Goal: Task Accomplishment & Management: Manage account settings

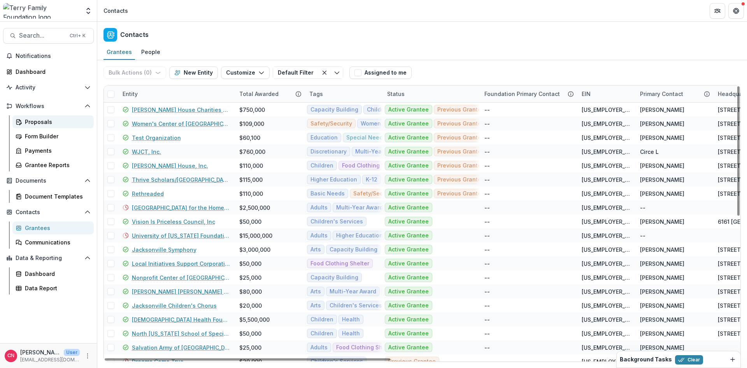
click at [32, 121] on div "Proposals" at bounding box center [56, 122] width 63 height 8
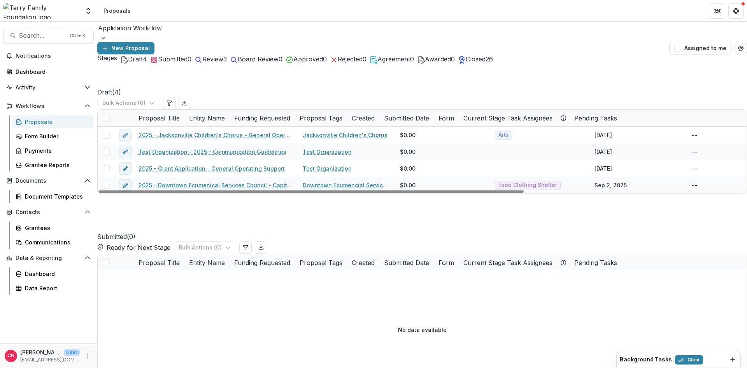
drag, startPoint x: 233, startPoint y: 116, endPoint x: 300, endPoint y: 118, distance: 66.9
click at [223, 63] on span "Review" at bounding box center [212, 59] width 21 height 8
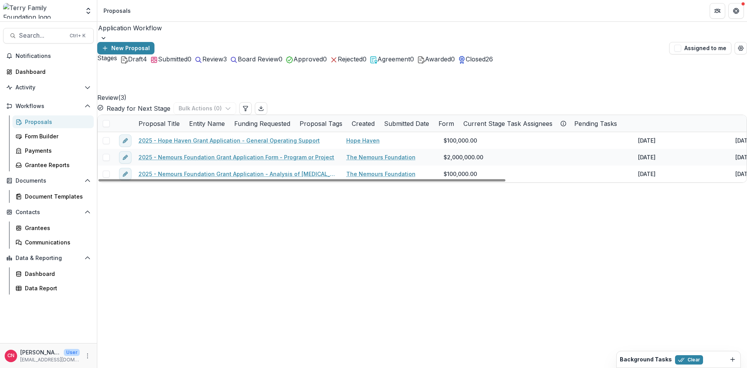
drag, startPoint x: 234, startPoint y: 110, endPoint x: 344, endPoint y: 112, distance: 110.5
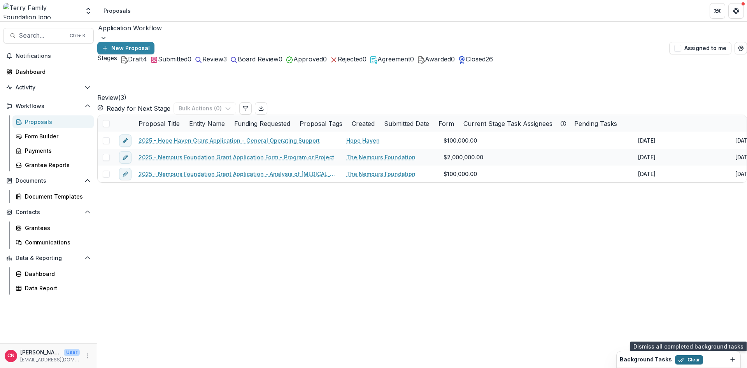
click at [689, 359] on button "Clear" at bounding box center [689, 359] width 28 height 9
click at [42, 122] on div "Proposals" at bounding box center [56, 122] width 63 height 8
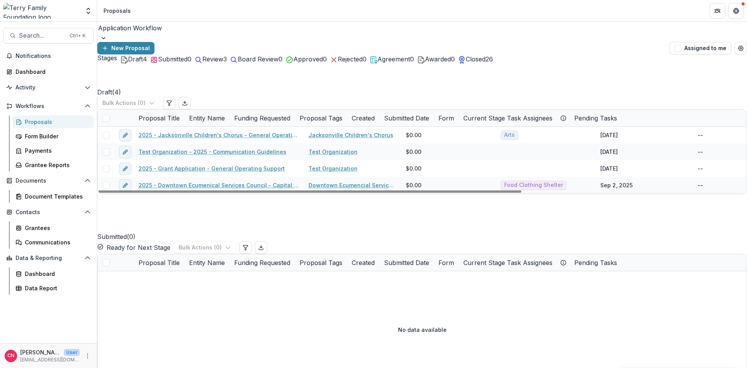
drag, startPoint x: 233, startPoint y: 113, endPoint x: 306, endPoint y: 115, distance: 72.7
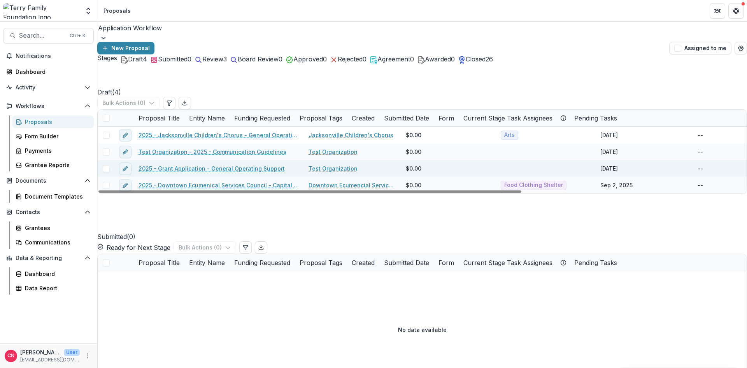
click at [169, 165] on link "2025 - Grant Application - General Operating Support" at bounding box center [211, 169] width 146 height 8
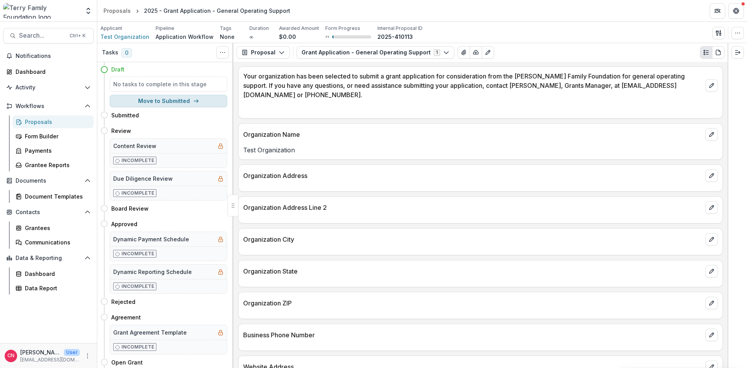
click at [169, 101] on button "Move to Submitted" at bounding box center [168, 101] width 117 height 12
select select "*********"
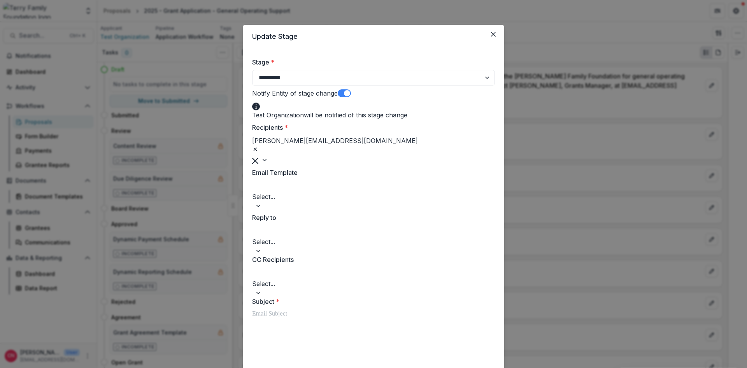
click at [347, 94] on span at bounding box center [344, 93] width 13 height 8
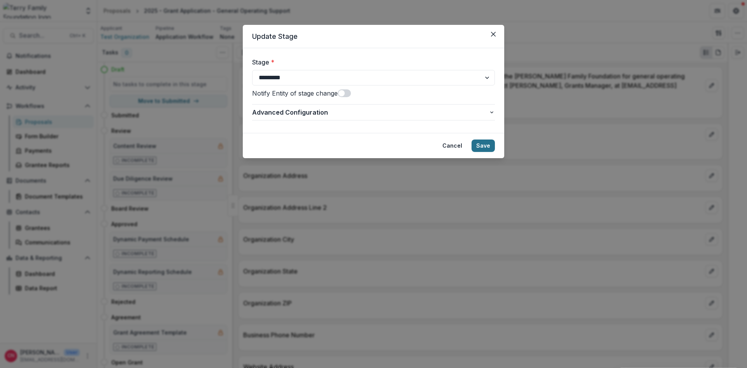
click at [481, 144] on button "Save" at bounding box center [482, 146] width 23 height 12
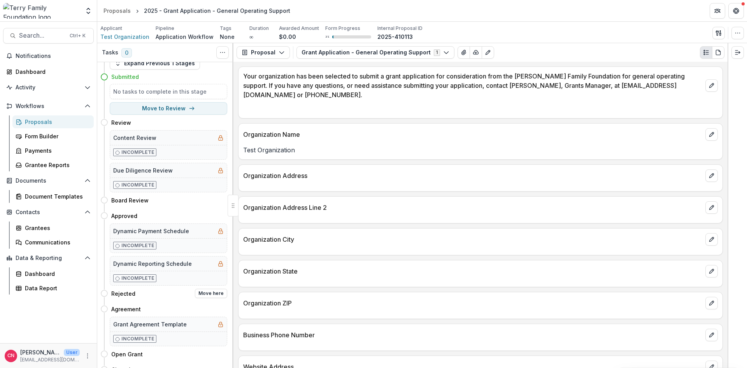
scroll to position [29, 0]
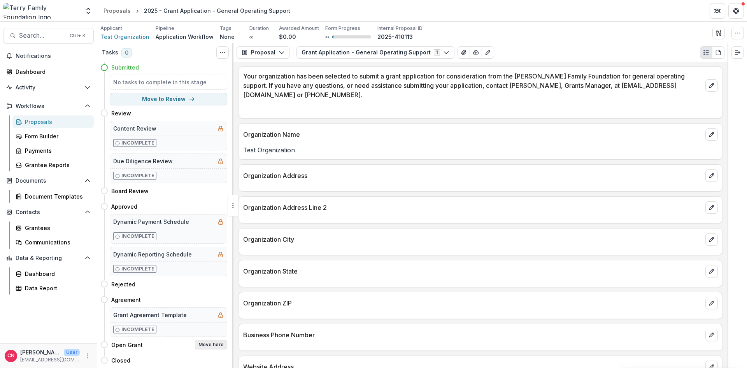
click at [209, 345] on button "Move here" at bounding box center [211, 344] width 32 height 9
select select "**********"
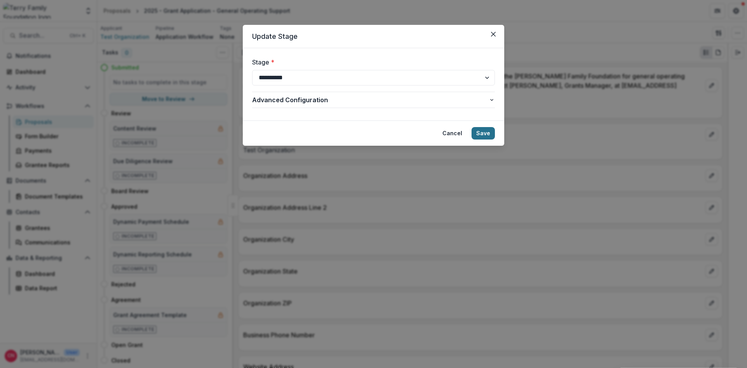
click at [483, 134] on button "Save" at bounding box center [482, 133] width 23 height 12
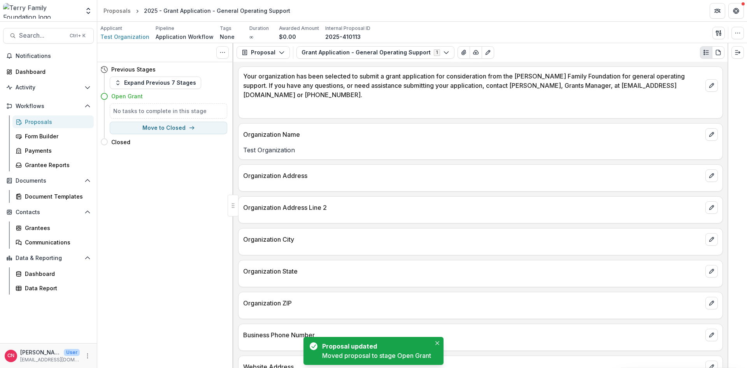
scroll to position [0, 0]
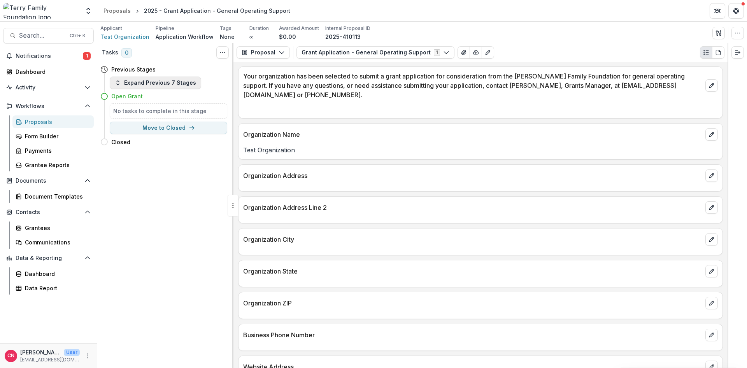
click at [118, 79] on button "Expand Previous 7 Stages" at bounding box center [155, 83] width 91 height 12
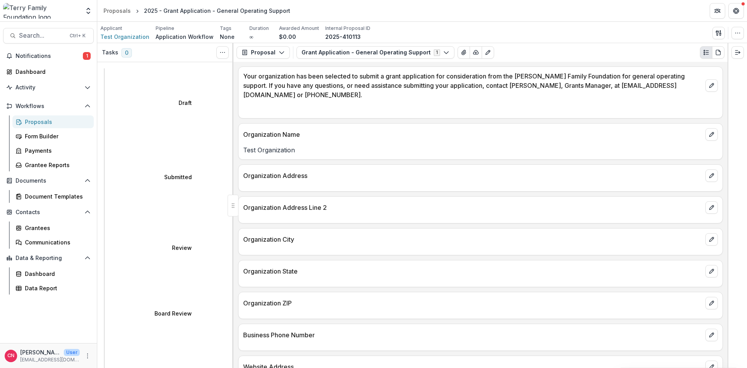
select select "********"
select select
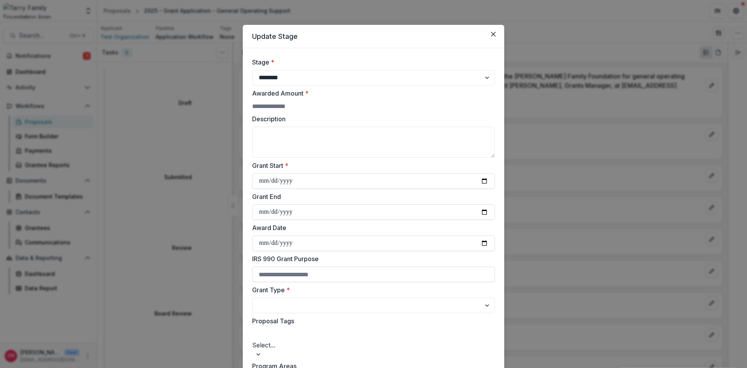
click at [314, 105] on input "Awarded Amount *" at bounding box center [283, 106] width 62 height 9
type input "***"
click at [296, 140] on textarea "Description" at bounding box center [373, 142] width 243 height 31
type textarea "****"
click at [310, 189] on input "Grant Start *" at bounding box center [373, 181] width 243 height 16
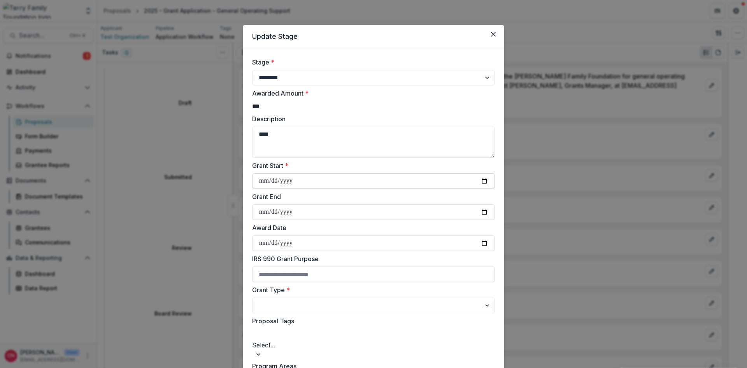
click at [272, 185] on input "**********" at bounding box center [373, 181] width 243 height 16
type input "**********"
click at [309, 218] on input "Grant End" at bounding box center [373, 213] width 243 height 16
type input "**********"
click at [254, 246] on input "Award Date" at bounding box center [373, 244] width 243 height 16
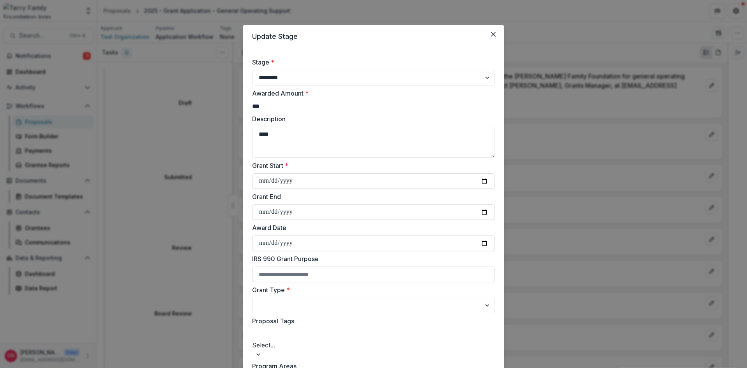
type input "**********"
click at [252, 298] on select "**********" at bounding box center [373, 306] width 243 height 16
select select "**********"
click option "*******" at bounding box center [0, 0] width 0 height 0
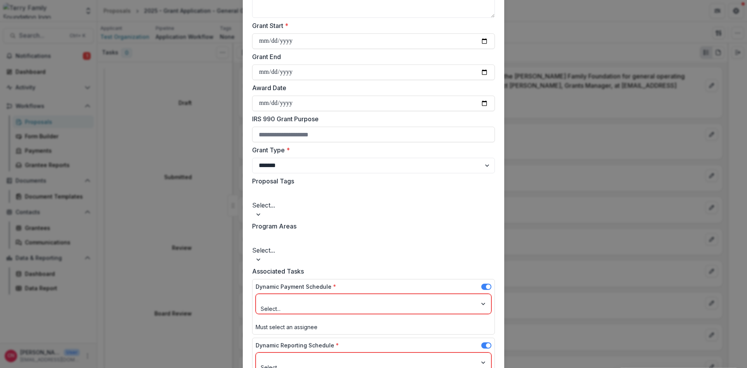
click at [308, 295] on div at bounding box center [366, 300] width 210 height 10
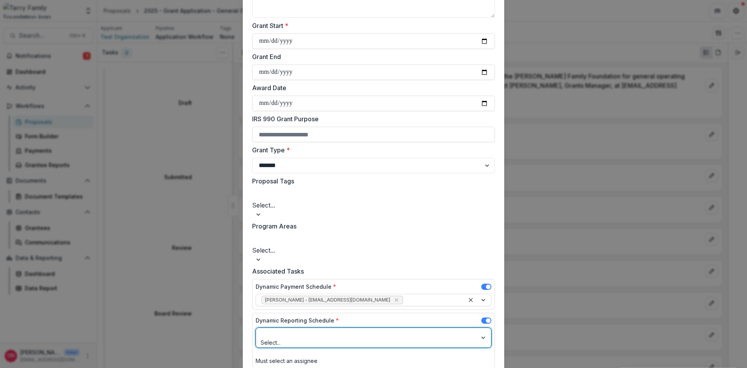
click at [350, 329] on div at bounding box center [366, 334] width 210 height 10
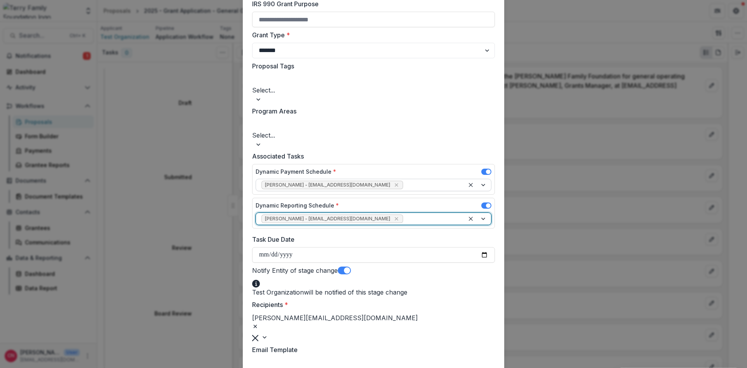
scroll to position [327, 0]
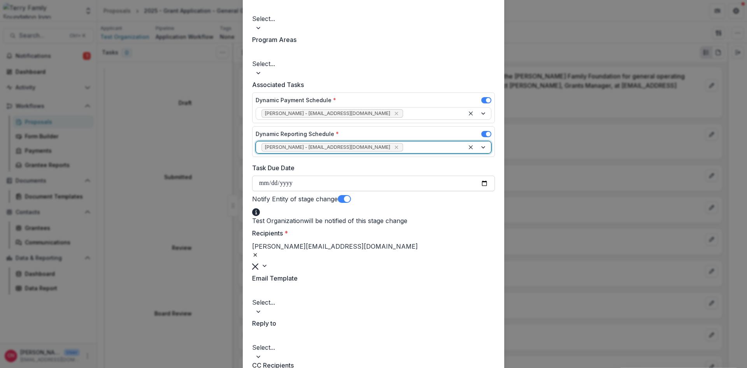
click at [257, 176] on input "Task Due Date" at bounding box center [373, 184] width 243 height 16
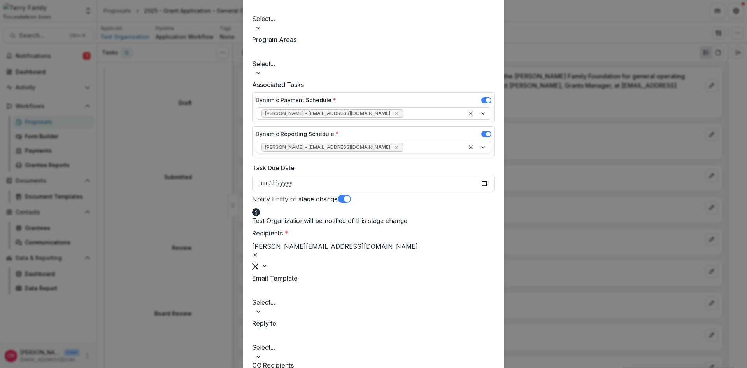
type input "**********"
click at [485, 308] on div at bounding box center [373, 312] width 243 height 8
click at [487, 308] on div at bounding box center [373, 312] width 243 height 8
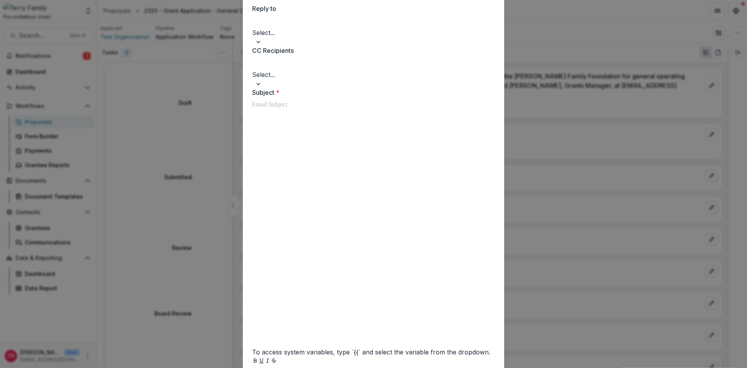
scroll to position [693, 0]
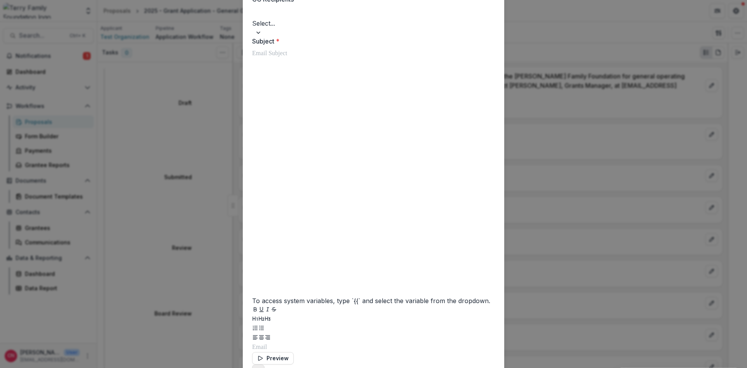
click at [261, 368] on icon "Add attachment" at bounding box center [258, 371] width 6 height 6
type input "**********"
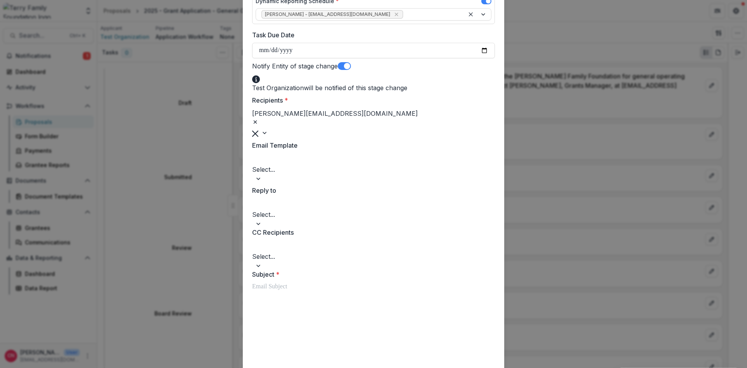
click at [486, 175] on div at bounding box center [373, 179] width 243 height 8
click at [295, 368] on div "Stage Change Message" at bounding box center [373, 372] width 747 height 9
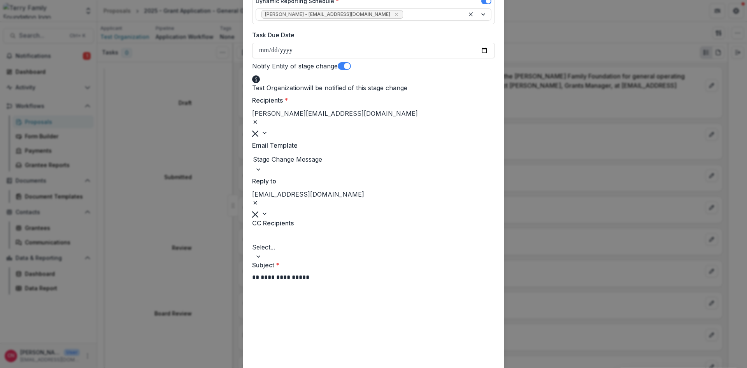
click at [317, 232] on div at bounding box center [371, 237] width 236 height 11
click at [325, 232] on div at bounding box center [371, 237] width 236 height 11
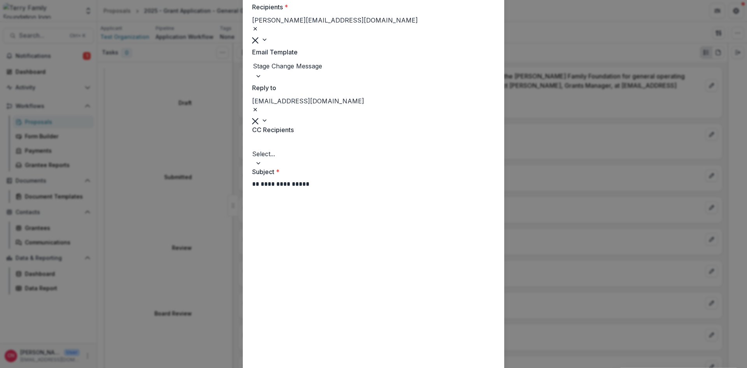
scroll to position [693, 0]
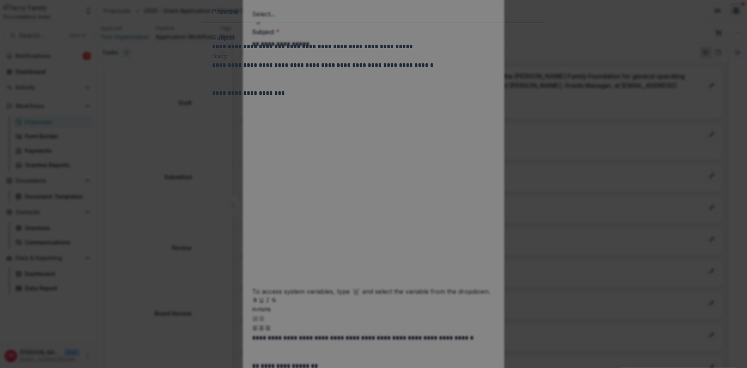
click at [730, 16] on button "Close" at bounding box center [736, 9] width 12 height 12
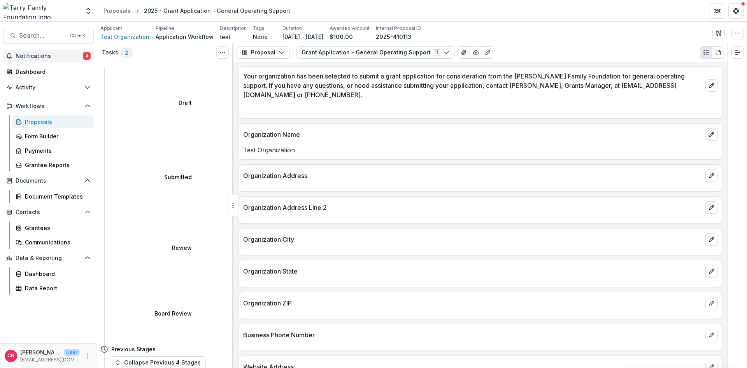
click at [39, 57] on span "Notifications" at bounding box center [49, 56] width 67 height 7
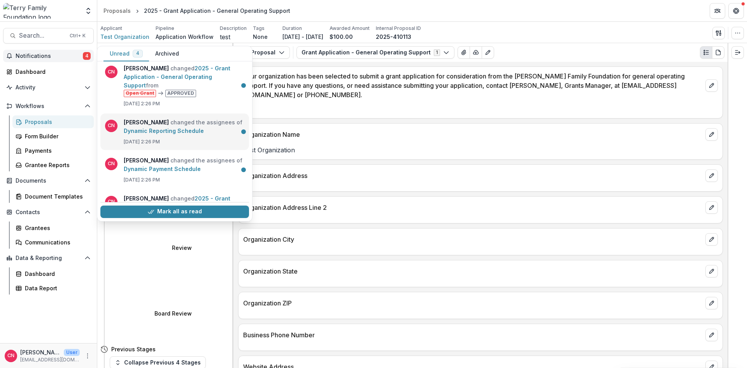
scroll to position [0, 0]
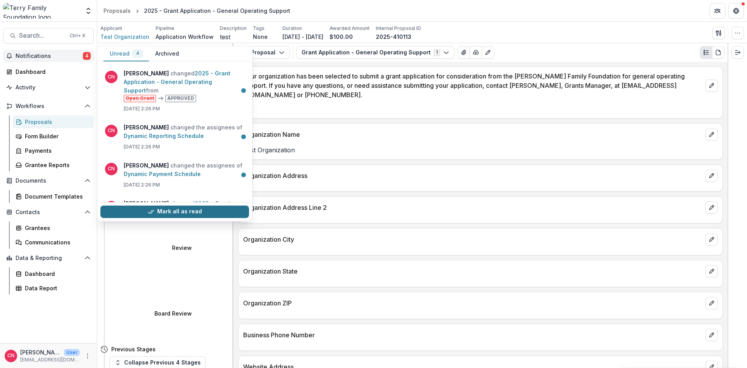
click at [196, 209] on button "Mark all as read" at bounding box center [174, 212] width 149 height 12
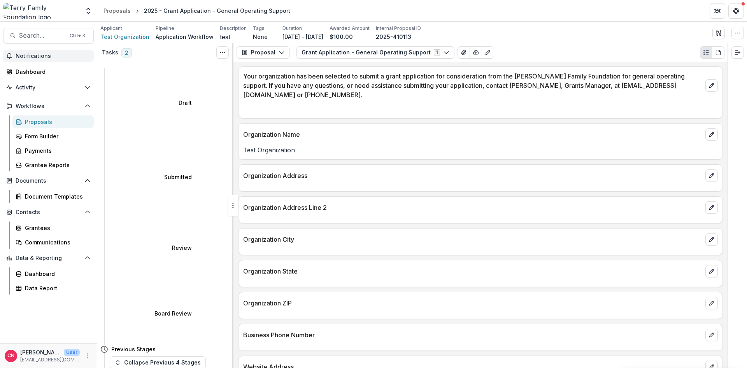
click at [38, 119] on div "Proposals" at bounding box center [56, 122] width 63 height 8
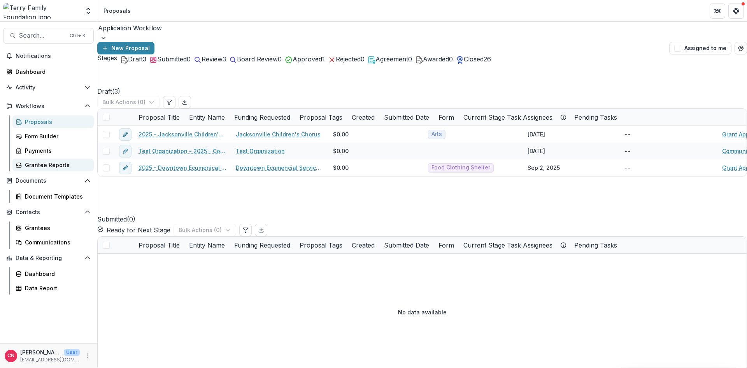
click at [44, 165] on div "Grantee Reports" at bounding box center [56, 165] width 63 height 8
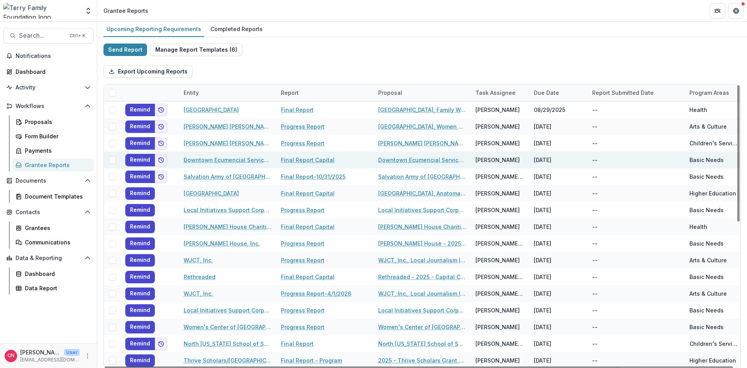
click at [294, 158] on link "Final Report Capital" at bounding box center [308, 160] width 54 height 8
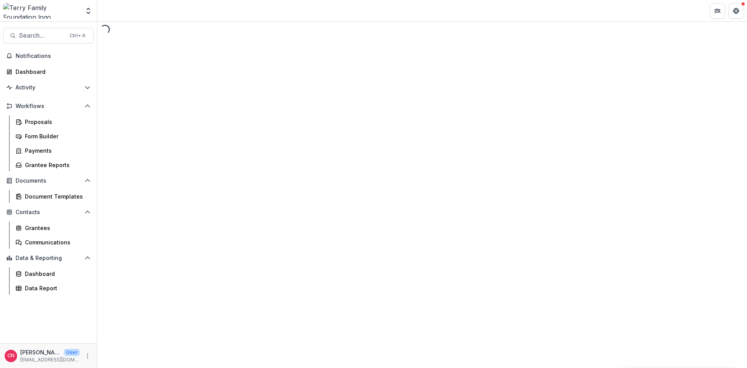
select select "********"
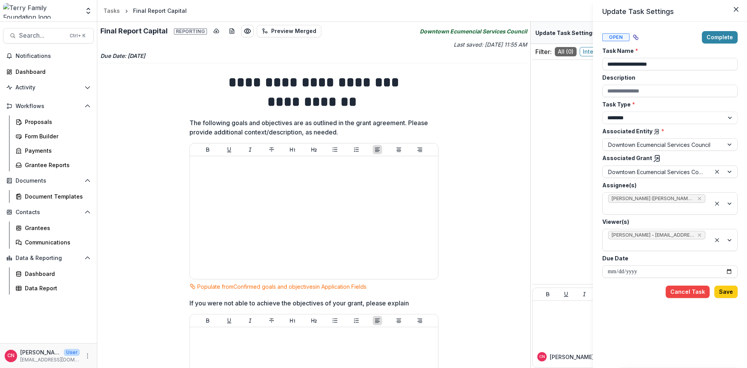
click at [611, 39] on span "Open" at bounding box center [615, 37] width 27 height 8
click at [614, 38] on span "Open" at bounding box center [615, 37] width 27 height 8
click at [732, 270] on input "**********" at bounding box center [669, 272] width 135 height 12
click at [657, 272] on input "**********" at bounding box center [669, 272] width 135 height 12
type input "**********"
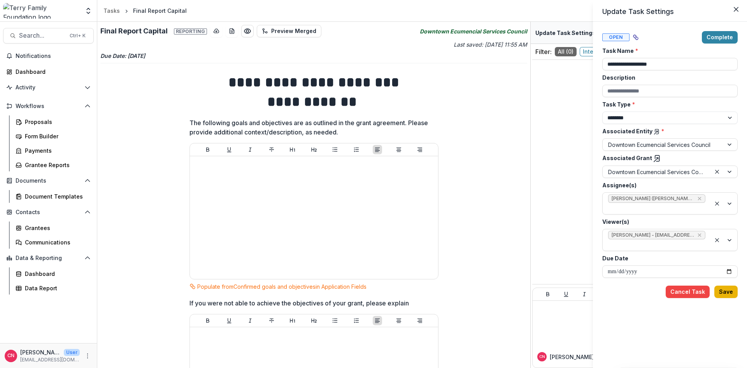
click at [728, 290] on button "Save" at bounding box center [725, 292] width 23 height 12
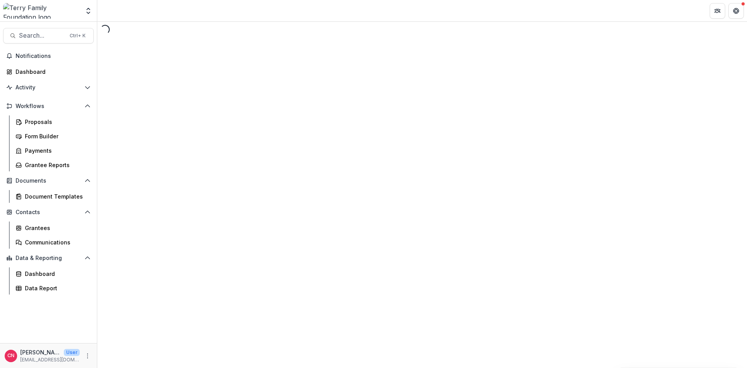
select select "********"
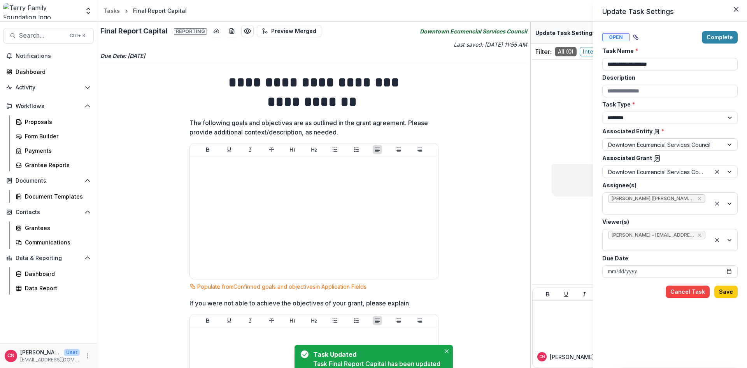
type input "**********"
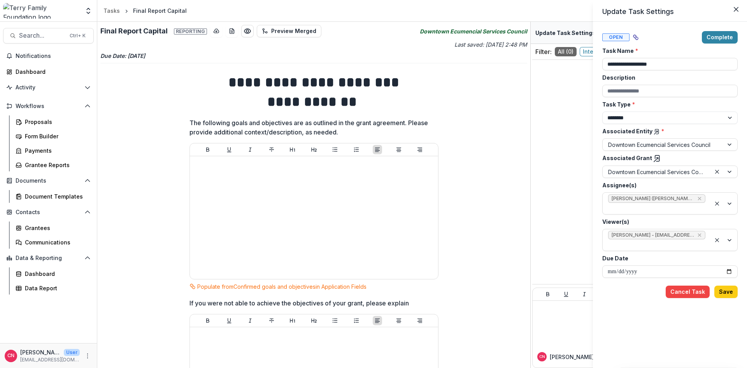
click at [42, 119] on div "**********" at bounding box center [373, 184] width 747 height 368
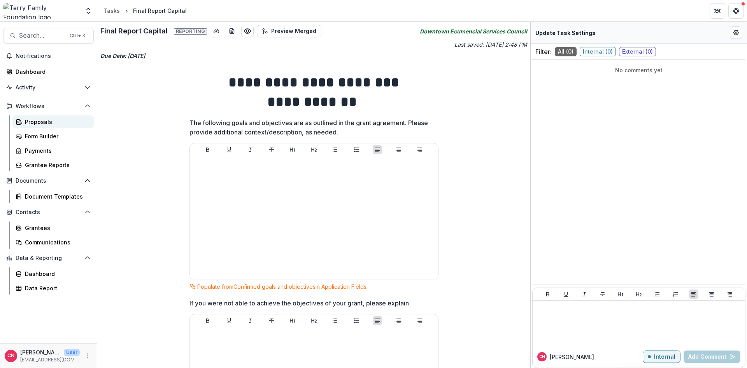
click at [45, 121] on div "Proposals" at bounding box center [56, 122] width 63 height 8
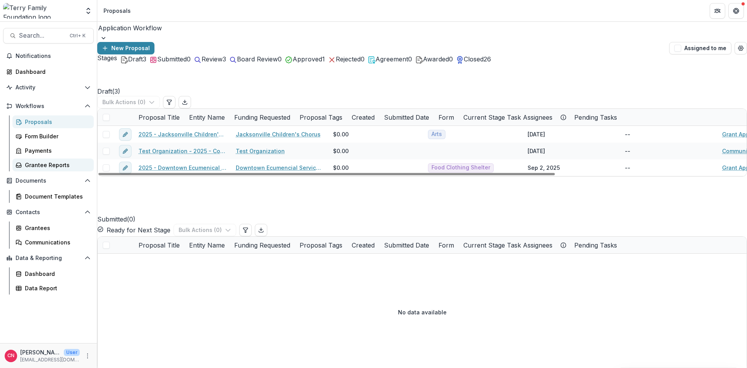
click at [54, 163] on div "Grantee Reports" at bounding box center [56, 165] width 63 height 8
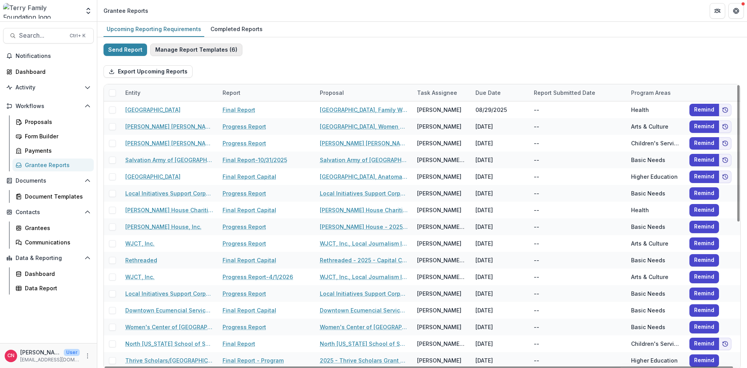
click at [204, 47] on button "Manage Report Templates ( 6 )" at bounding box center [196, 50] width 92 height 12
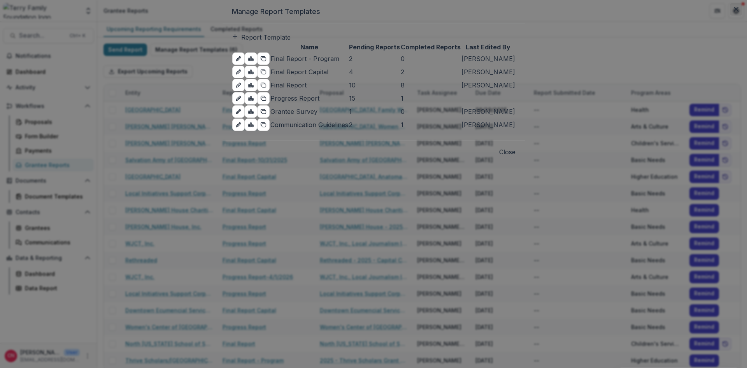
click at [733, 12] on icon "Close" at bounding box center [735, 9] width 5 height 5
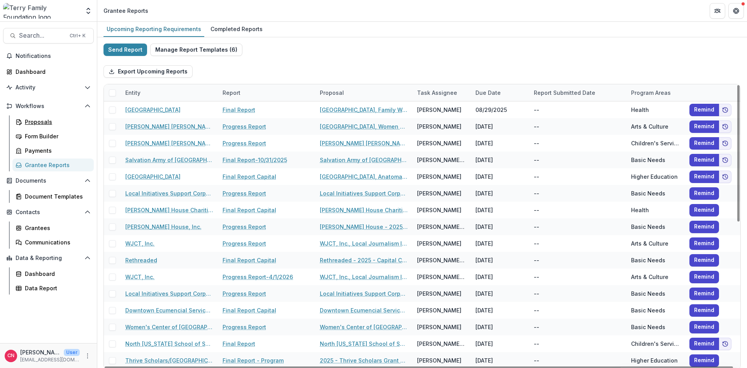
drag, startPoint x: 44, startPoint y: 122, endPoint x: 103, endPoint y: 115, distance: 60.3
click at [44, 122] on div "Proposals" at bounding box center [56, 122] width 63 height 8
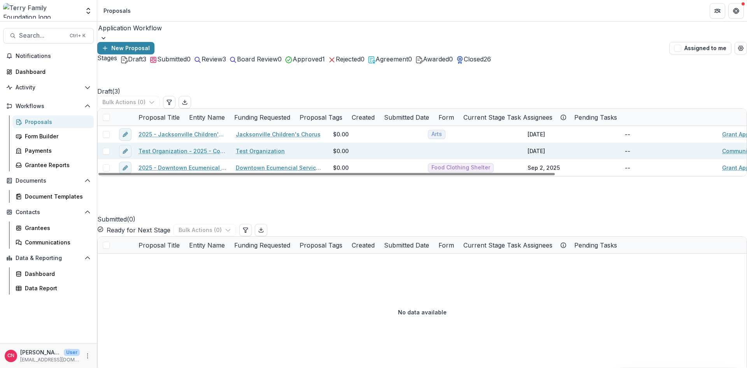
click at [173, 147] on link "Test Organization - 2025 - Communication Guidelines" at bounding box center [182, 151] width 88 height 8
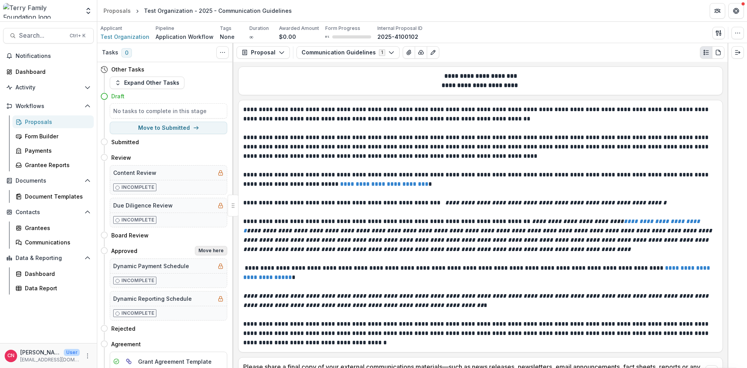
click at [210, 250] on button "Move here" at bounding box center [211, 250] width 32 height 9
select select "********"
select select
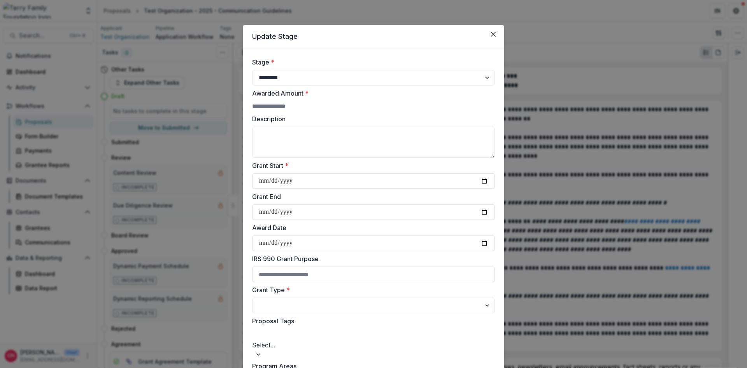
drag, startPoint x: 348, startPoint y: 110, endPoint x: 342, endPoint y: 93, distance: 17.8
click at [314, 110] on input "Awarded Amount *" at bounding box center [283, 106] width 62 height 9
type input "***"
click at [259, 188] on input "Grant Start *" at bounding box center [373, 181] width 243 height 16
type input "**********"
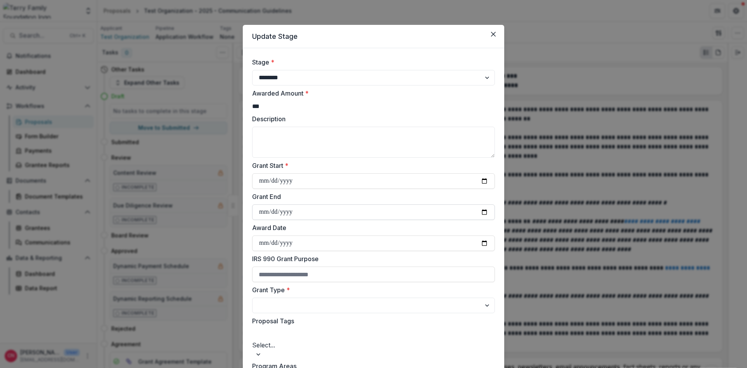
click at [262, 217] on input "Grant End" at bounding box center [373, 213] width 243 height 16
type input "**********"
click at [264, 249] on input "Award Date" at bounding box center [373, 244] width 243 height 16
type input "**********"
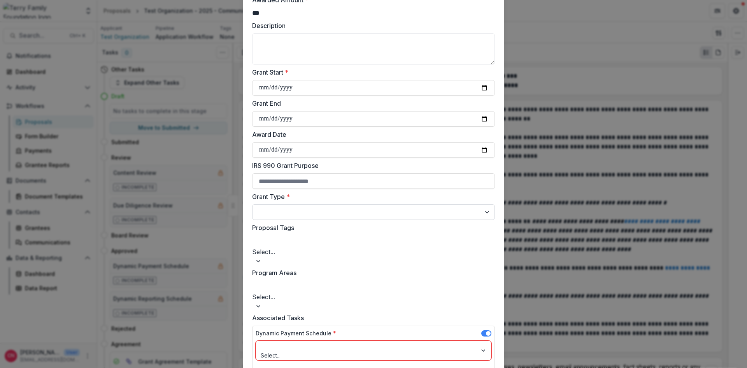
click at [252, 205] on select "**********" at bounding box center [373, 213] width 243 height 16
select select "**********"
click option "*******" at bounding box center [0, 0] width 0 height 0
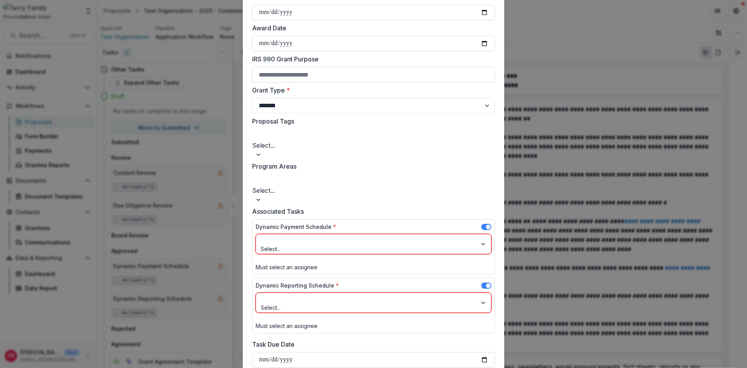
scroll to position [233, 0]
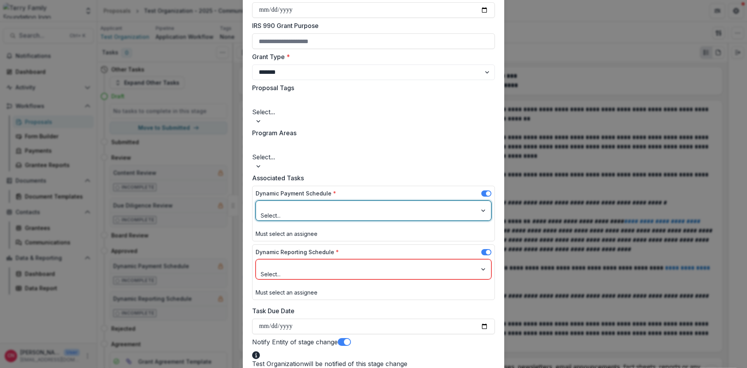
click at [483, 201] on div at bounding box center [484, 210] width 14 height 19
click at [316, 368] on div "[PERSON_NAME] - [EMAIL_ADDRESS][DOMAIN_NAME]" at bounding box center [373, 372] width 747 height 9
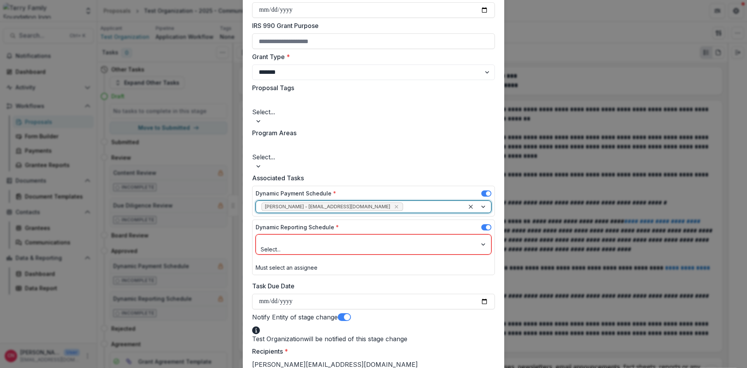
click at [483, 235] on div at bounding box center [484, 244] width 14 height 19
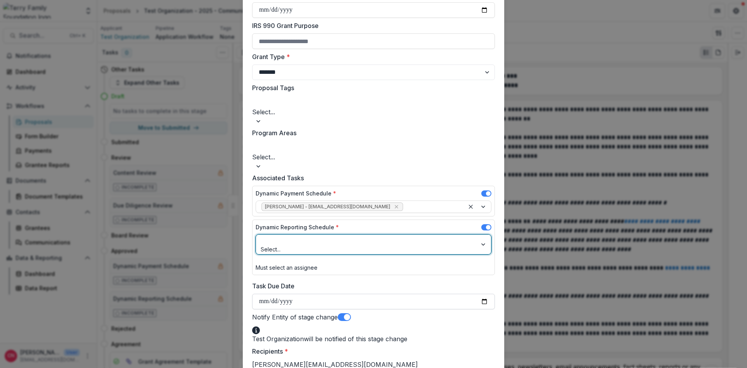
drag, startPoint x: 284, startPoint y: 247, endPoint x: 298, endPoint y: 250, distance: 14.3
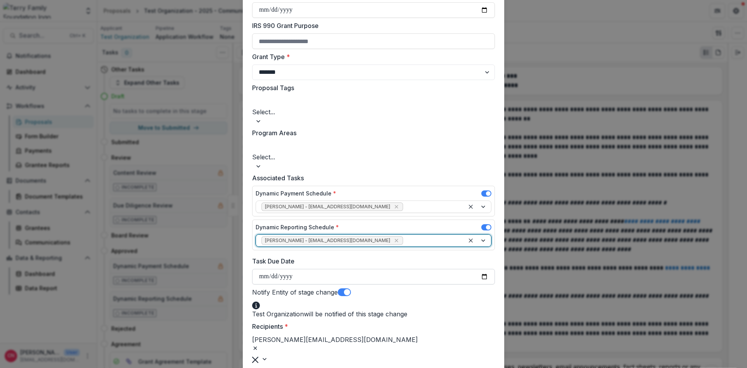
click at [264, 269] on input "Task Due Date" at bounding box center [373, 277] width 243 height 16
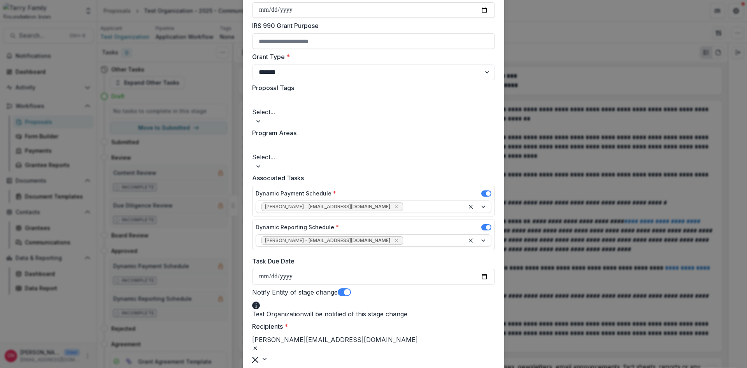
type input "**********"
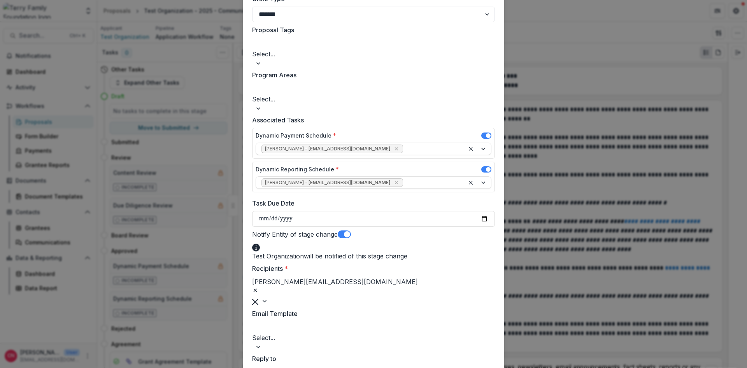
scroll to position [327, 0]
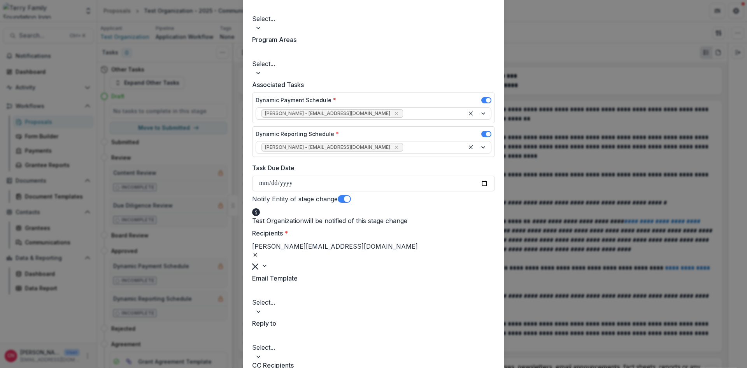
click at [485, 308] on div at bounding box center [373, 312] width 243 height 8
click at [324, 368] on div "Stage Change Message" at bounding box center [373, 372] width 747 height 9
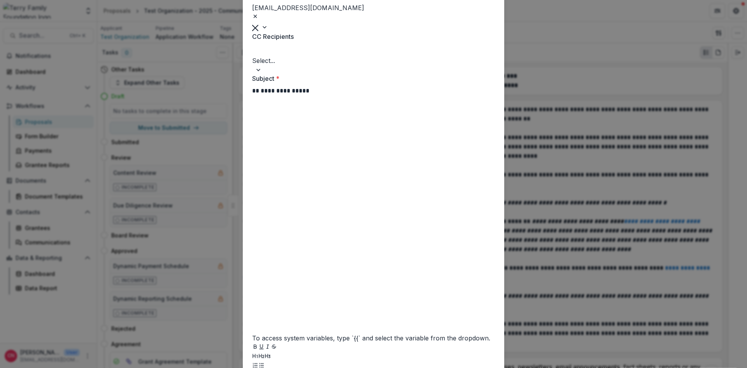
scroll to position [693, 0]
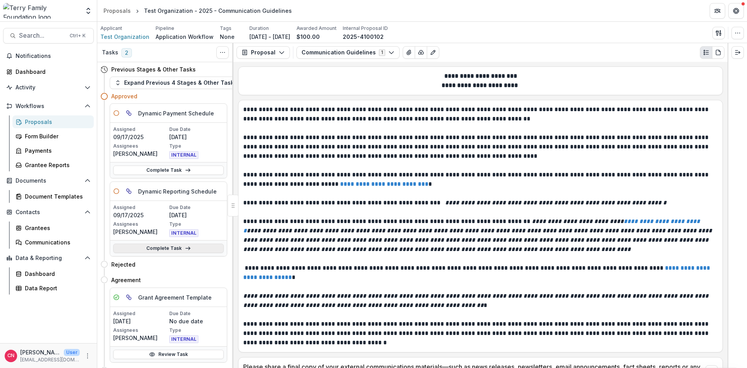
click at [161, 247] on link "Complete Task" at bounding box center [168, 248] width 110 height 9
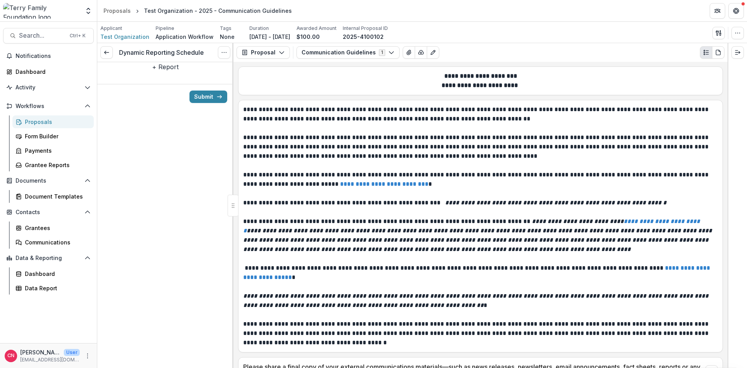
click at [162, 72] on button "+ Report" at bounding box center [165, 66] width 26 height 9
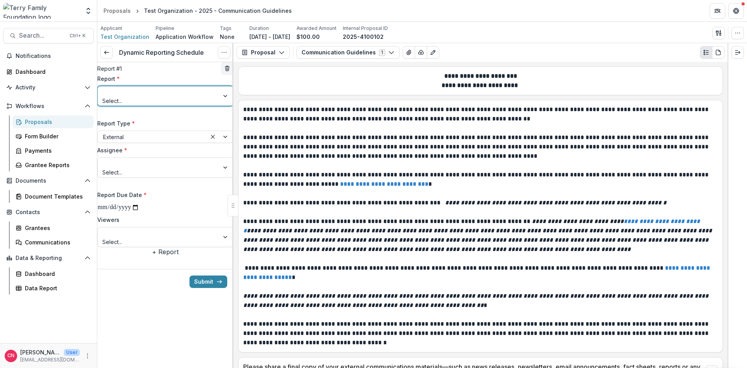
click at [223, 101] on div at bounding box center [226, 95] width 14 height 19
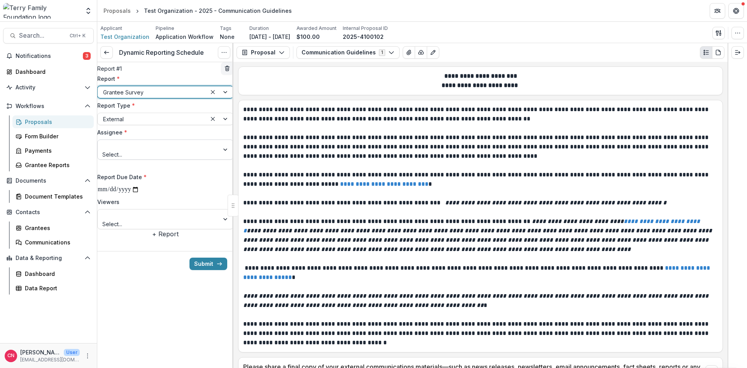
click at [222, 156] on div at bounding box center [226, 149] width 14 height 19
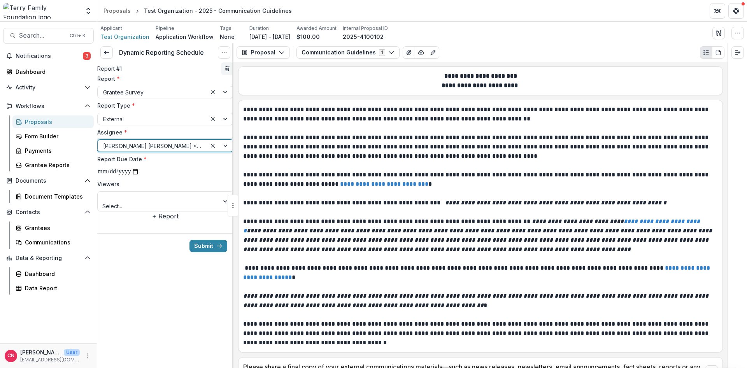
click at [139, 177] on input "**********" at bounding box center [118, 172] width 42 height 10
type input "**********"
click at [220, 210] on div at bounding box center [226, 201] width 14 height 19
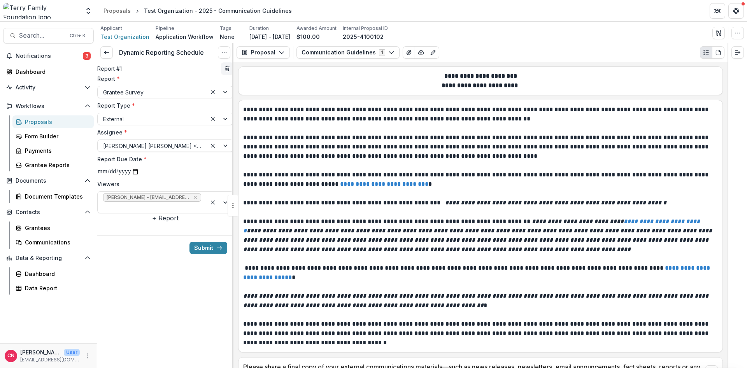
click at [161, 223] on button "+ Report" at bounding box center [165, 218] width 26 height 9
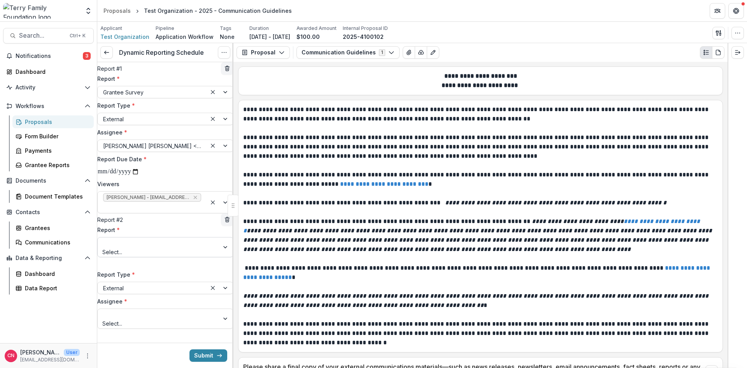
click at [226, 257] on div at bounding box center [226, 247] width 14 height 19
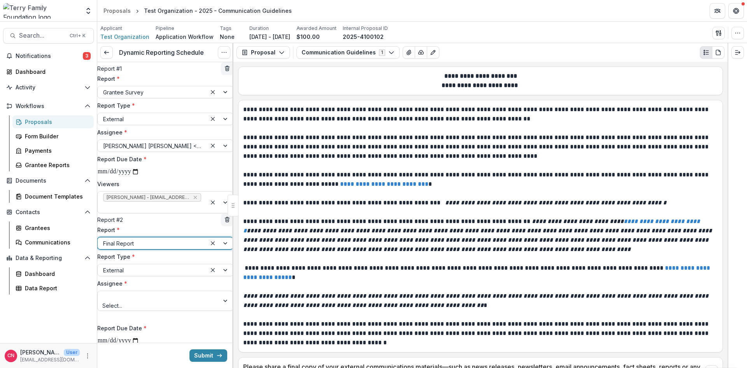
scroll to position [81, 0]
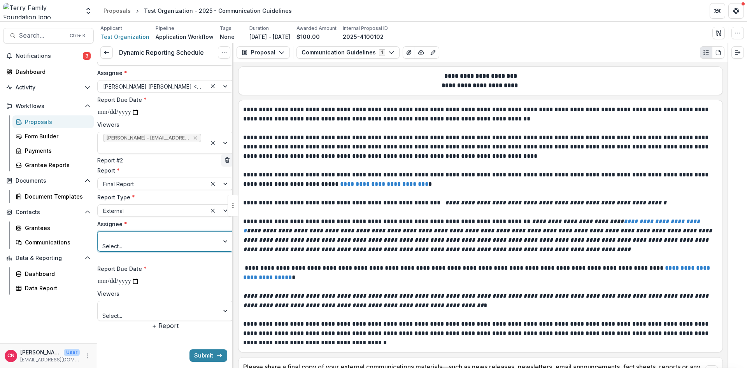
click at [150, 237] on div "Select..." at bounding box center [158, 241] width 121 height 19
drag, startPoint x: 138, startPoint y: 275, endPoint x: 138, endPoint y: 262, distance: 13.6
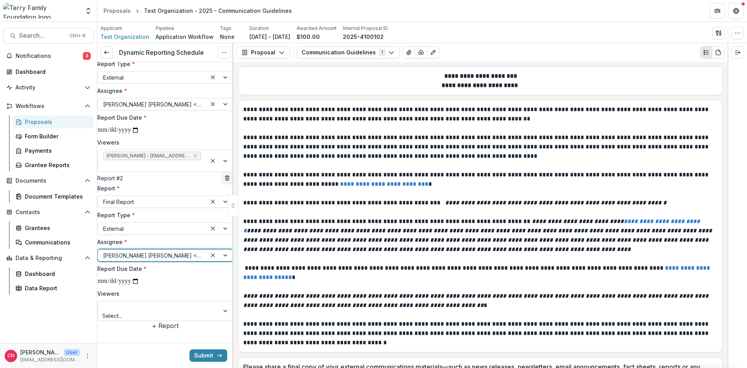
click at [139, 277] on input "**********" at bounding box center [118, 282] width 42 height 10
type input "**********"
click at [223, 301] on div at bounding box center [226, 310] width 14 height 19
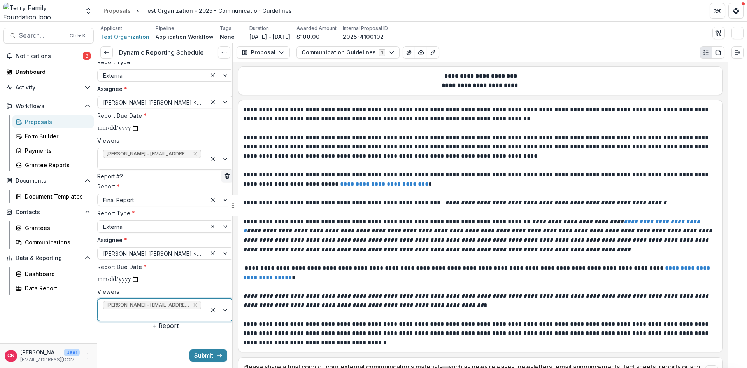
scroll to position [91, 0]
click at [202, 355] on button "Submit" at bounding box center [208, 356] width 38 height 12
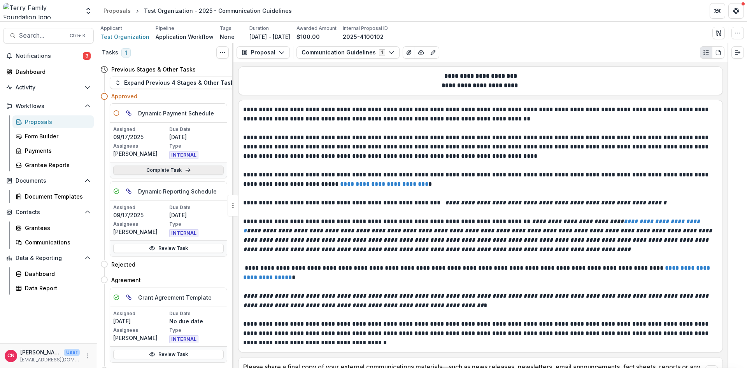
click at [153, 170] on link "Complete Task" at bounding box center [168, 170] width 110 height 9
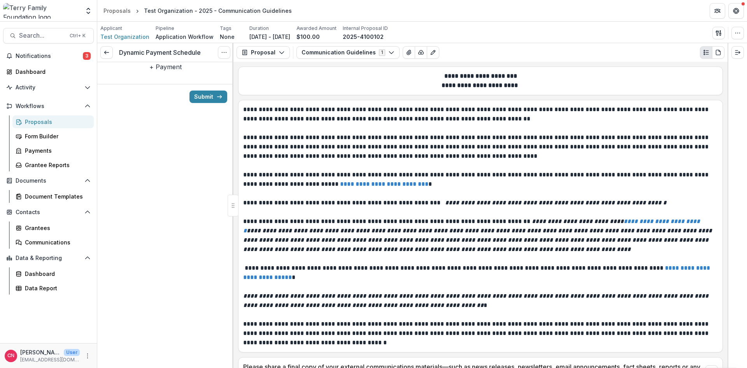
click at [167, 72] on button "+ Payment" at bounding box center [165, 66] width 32 height 9
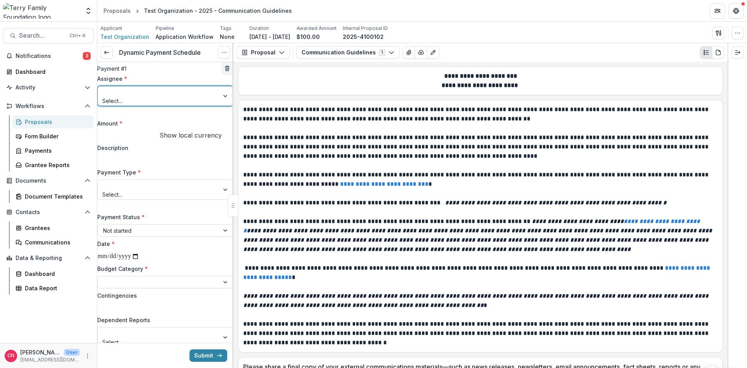
click at [224, 104] on div at bounding box center [226, 95] width 14 height 19
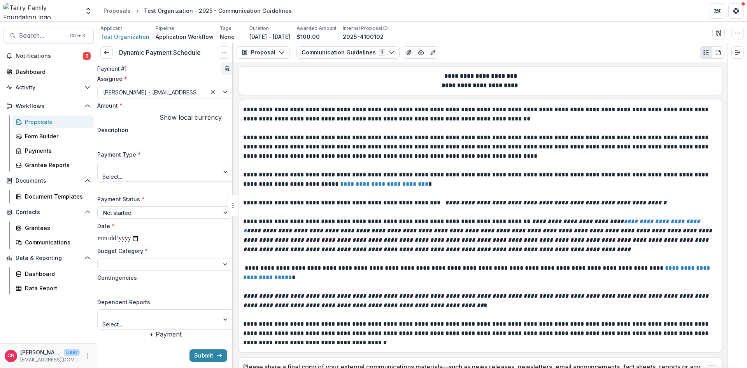
click at [159, 123] on input "Amount *" at bounding box center [128, 118] width 62 height 9
type input "****"
click at [220, 182] on div at bounding box center [226, 171] width 14 height 19
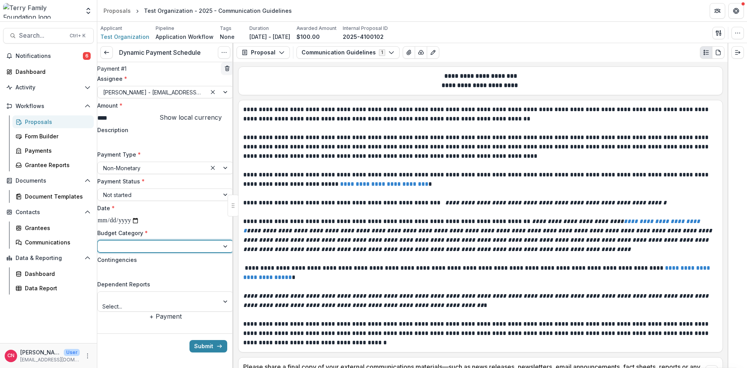
click at [221, 252] on div at bounding box center [226, 247] width 14 height 12
click at [163, 368] on div "Trustee Approved Payments" at bounding box center [373, 372] width 747 height 9
click at [205, 353] on button "Submit" at bounding box center [208, 346] width 38 height 12
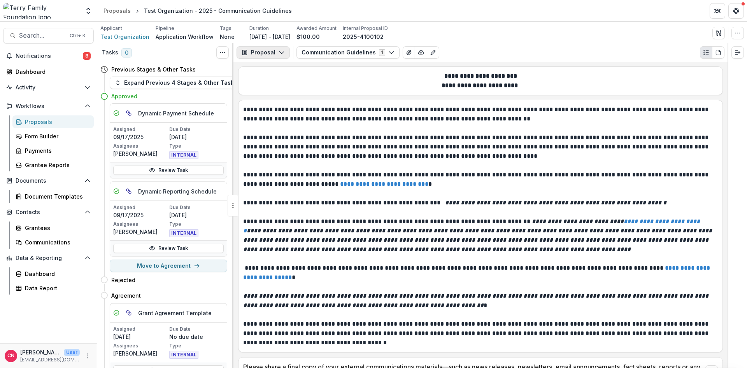
click at [281, 50] on icon "button" at bounding box center [281, 52] width 6 height 6
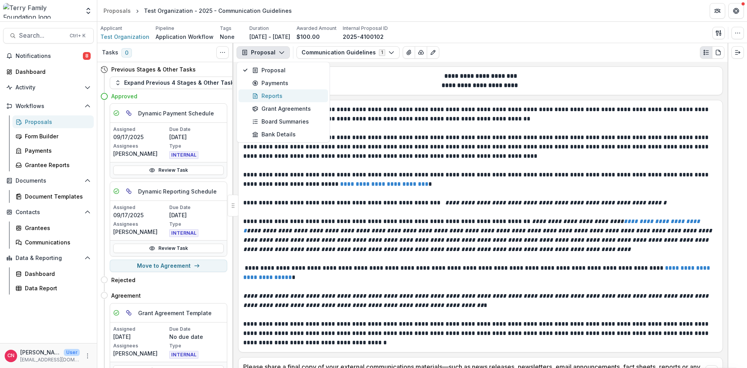
click at [267, 94] on div "Reports" at bounding box center [287, 96] width 71 height 8
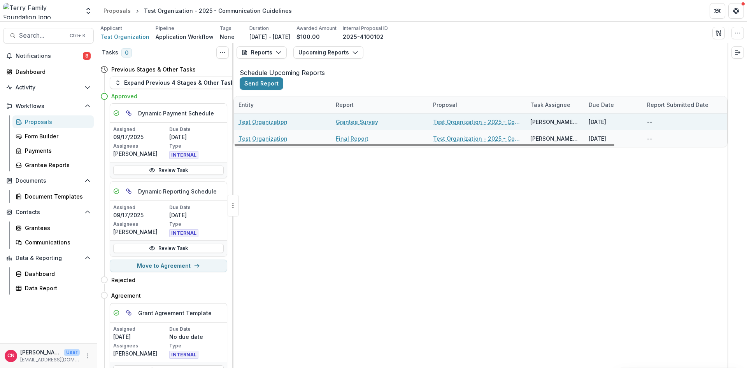
click at [362, 126] on link "Grantee Survey" at bounding box center [357, 122] width 42 height 8
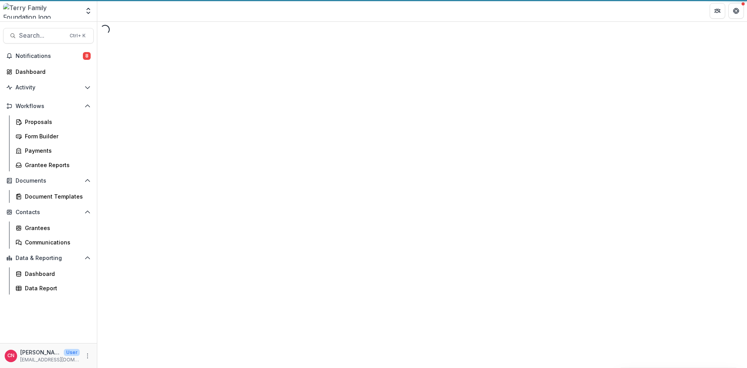
select select "********"
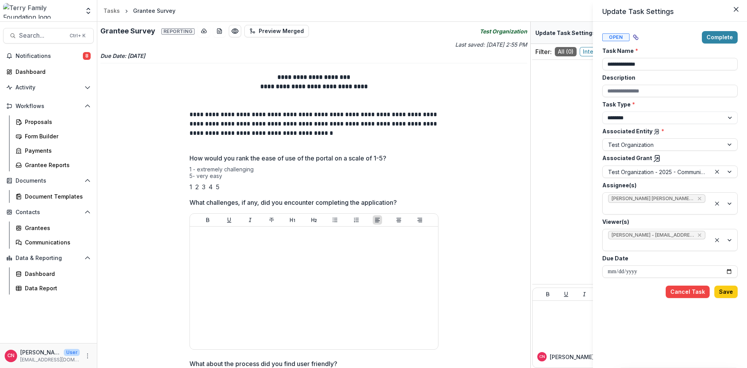
click at [245, 191] on div "**********" at bounding box center [373, 184] width 747 height 368
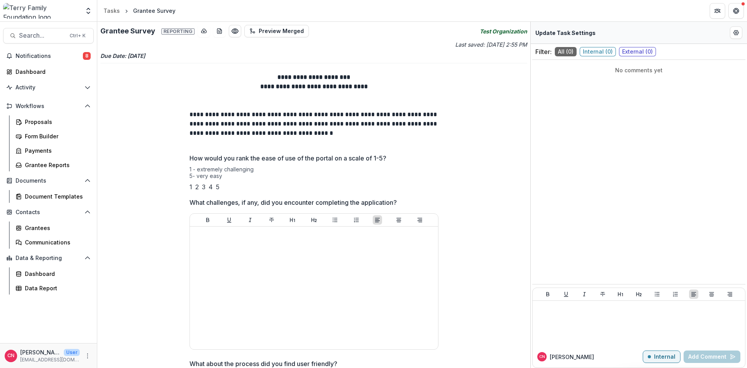
click at [205, 189] on div "3" at bounding box center [204, 186] width 4 height 9
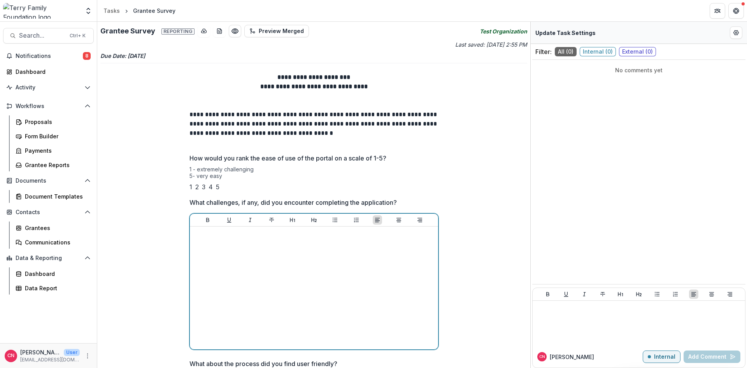
click at [298, 313] on div at bounding box center [314, 288] width 242 height 117
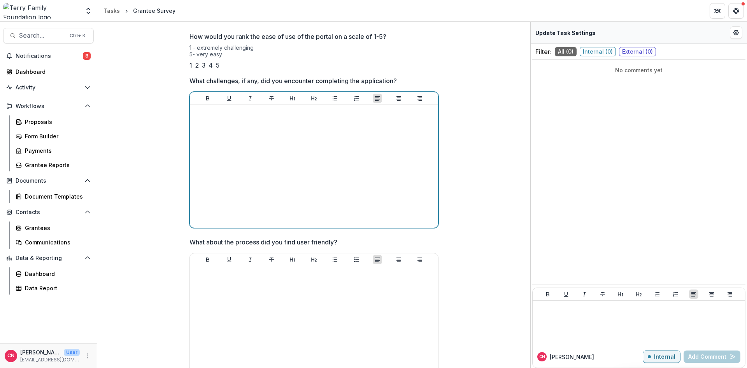
scroll to position [140, 0]
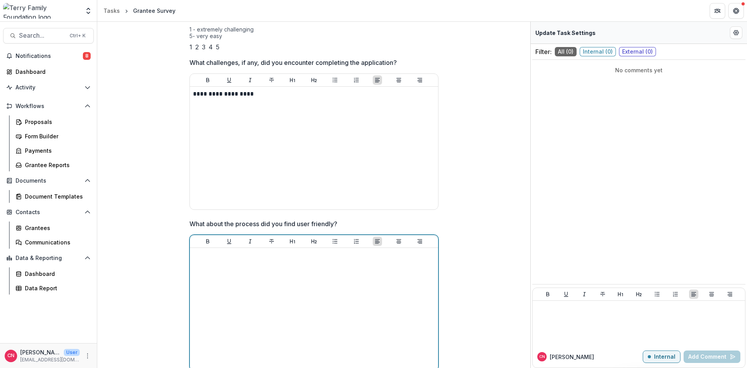
click at [240, 287] on div at bounding box center [314, 309] width 242 height 117
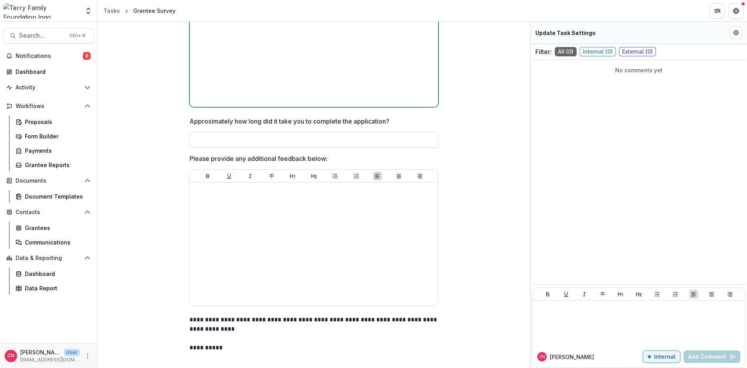
scroll to position [414, 0]
click at [276, 137] on input "Approximately how long did it take you to complete the application?" at bounding box center [313, 140] width 249 height 16
type input "*******"
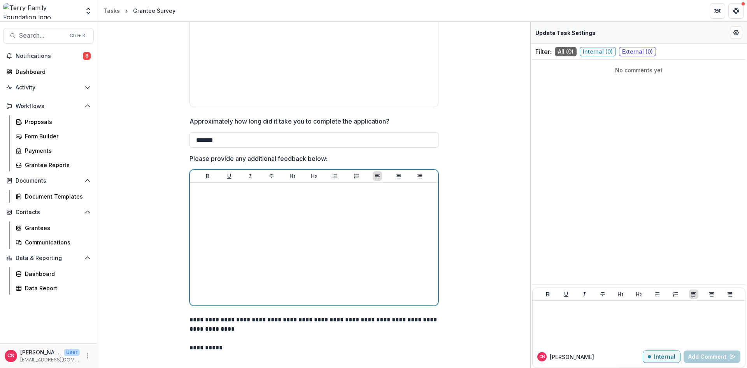
click at [203, 207] on div at bounding box center [314, 244] width 242 height 117
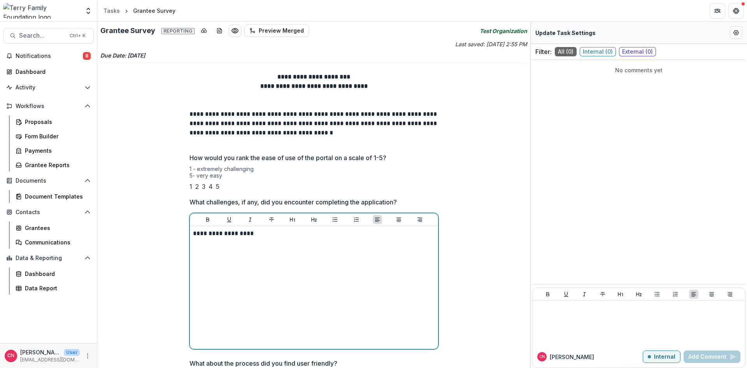
scroll to position [0, 0]
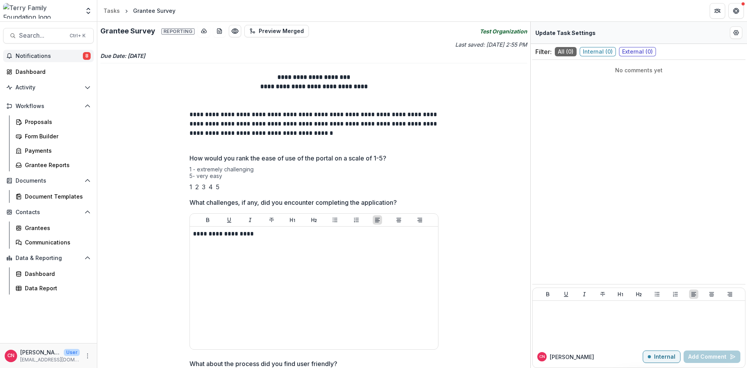
click at [87, 57] on span "8" at bounding box center [87, 56] width 8 height 8
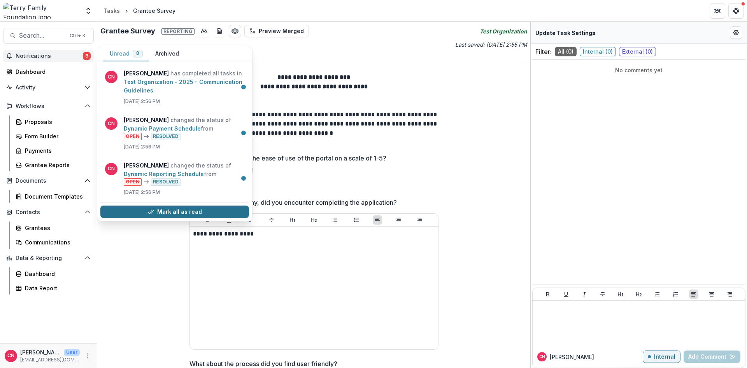
click at [189, 211] on button "Mark all as read" at bounding box center [174, 212] width 149 height 12
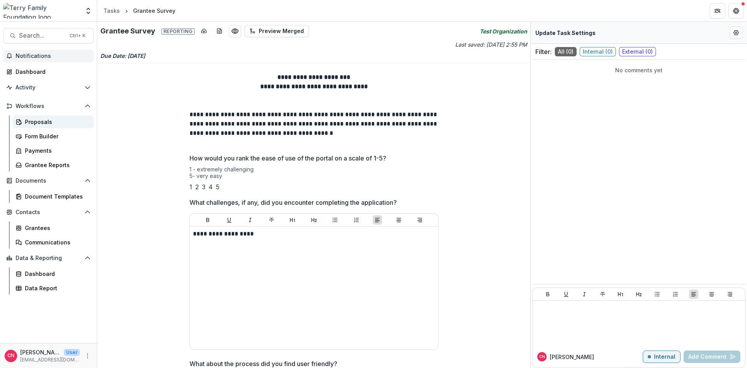
click at [40, 122] on div "Proposals" at bounding box center [56, 122] width 63 height 8
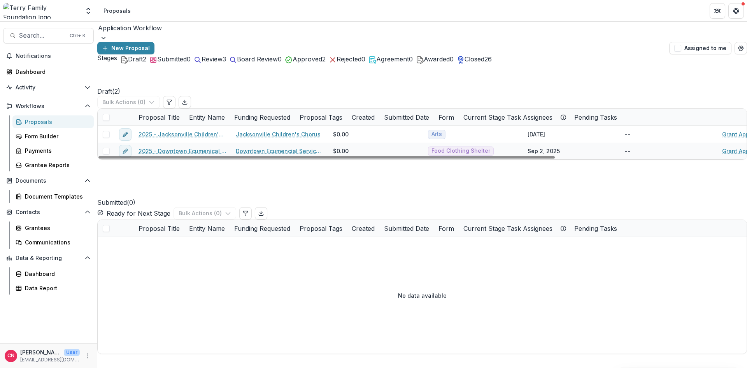
click at [322, 63] on span "Approved" at bounding box center [307, 59] width 30 height 8
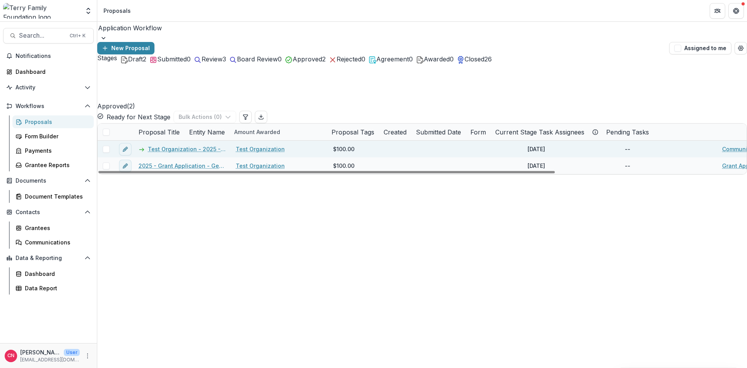
click at [246, 145] on link "Test Organization" at bounding box center [260, 149] width 49 height 8
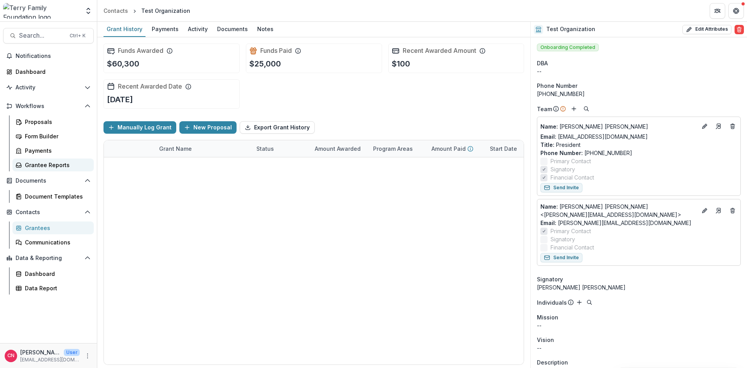
click at [34, 163] on div "Grantee Reports" at bounding box center [56, 165] width 63 height 8
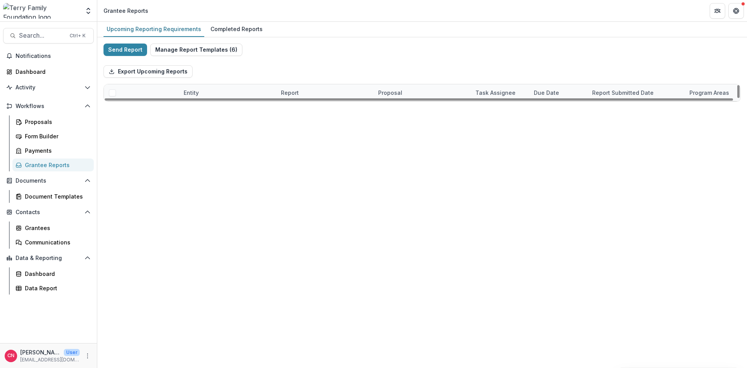
click at [296, 126] on link "Grantee Survey" at bounding box center [302, 127] width 42 height 8
select select "********"
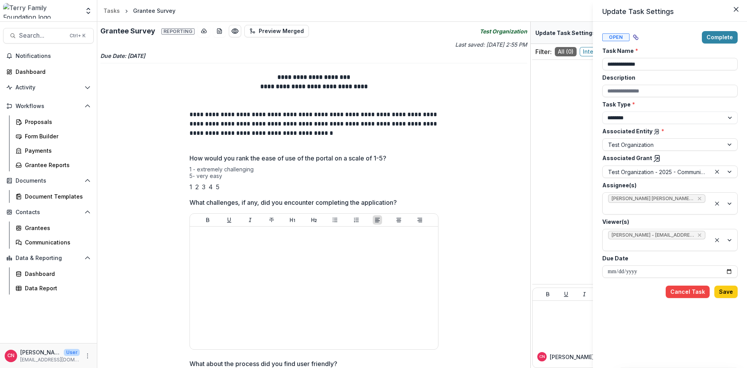
click at [39, 123] on div "**********" at bounding box center [373, 184] width 747 height 368
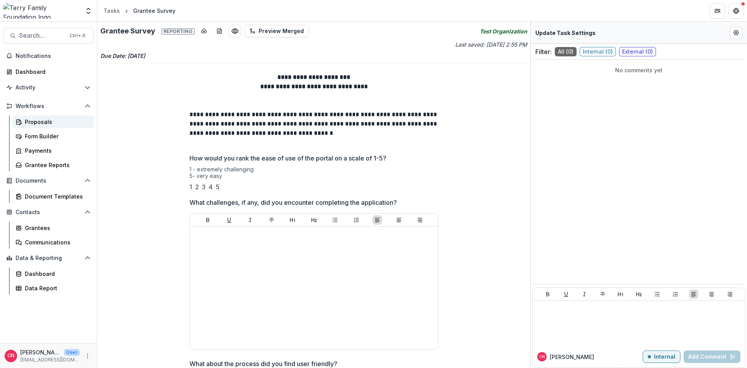
click at [48, 124] on div "Proposals" at bounding box center [56, 122] width 63 height 8
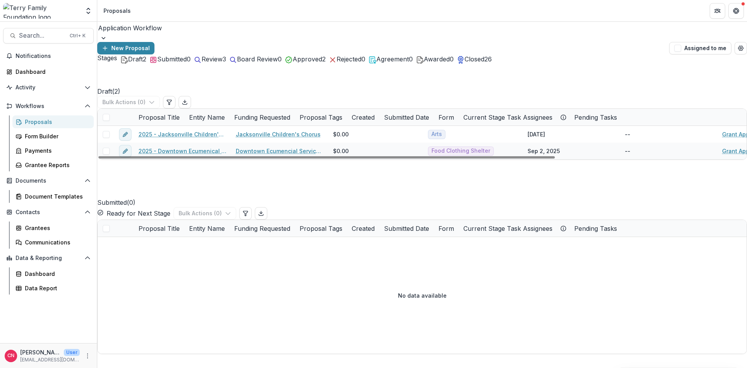
click at [322, 63] on span "Approved" at bounding box center [307, 59] width 30 height 8
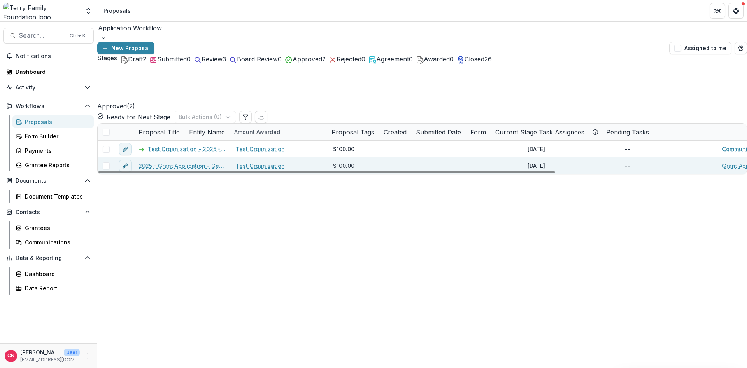
click at [257, 162] on link "Test Organization" at bounding box center [260, 166] width 49 height 8
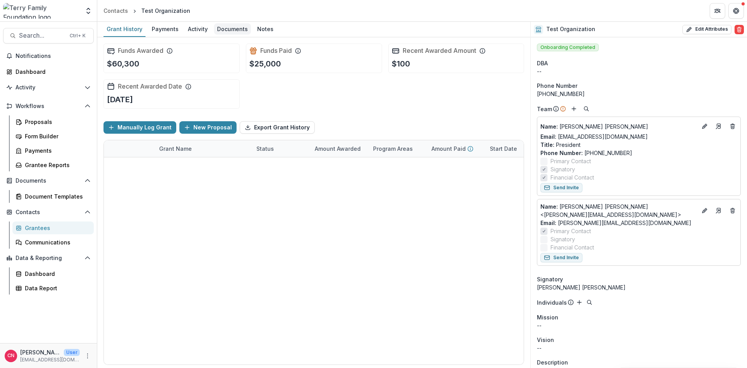
click at [222, 28] on div "Documents" at bounding box center [232, 28] width 37 height 11
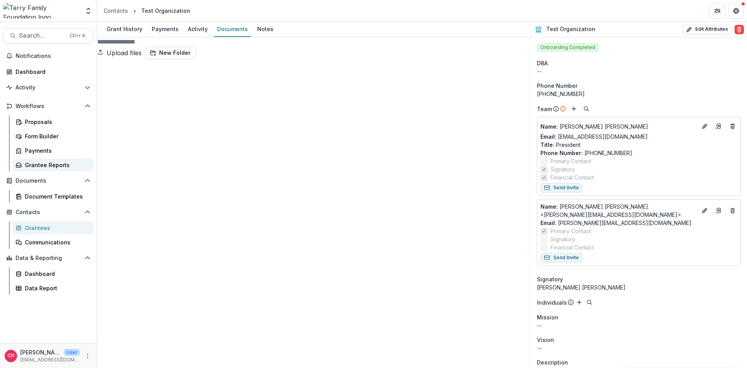
click at [49, 163] on div "Grantee Reports" at bounding box center [56, 165] width 63 height 8
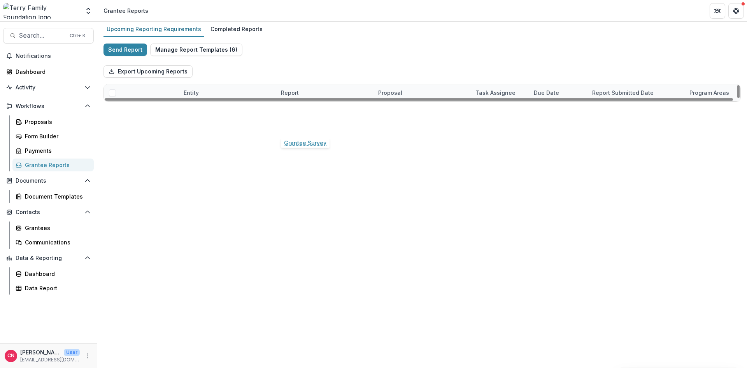
click at [296, 124] on link "Grantee Survey" at bounding box center [302, 127] width 42 height 8
select select "********"
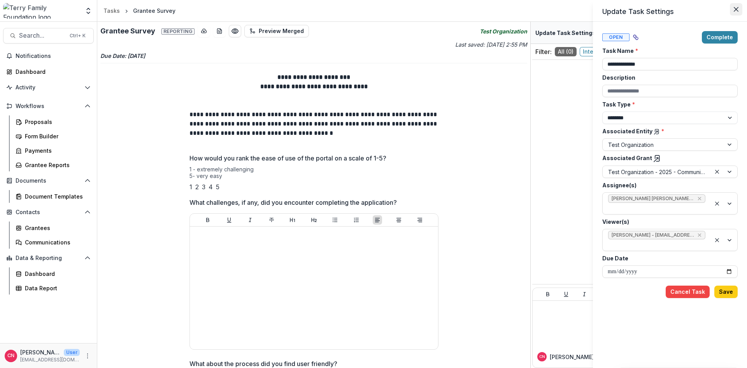
click at [735, 7] on button "Close" at bounding box center [736, 9] width 12 height 12
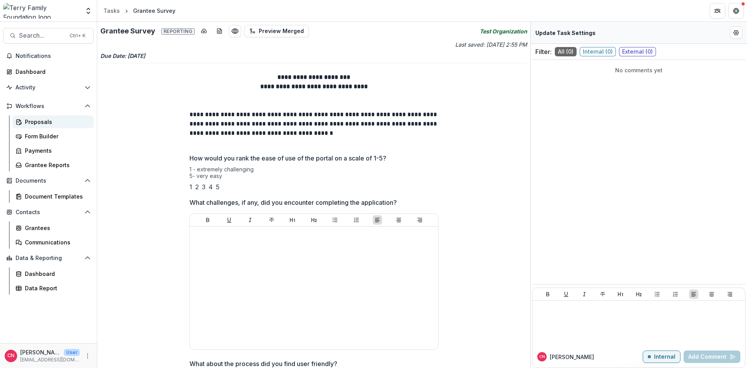
click at [40, 121] on div "Proposals" at bounding box center [56, 122] width 63 height 8
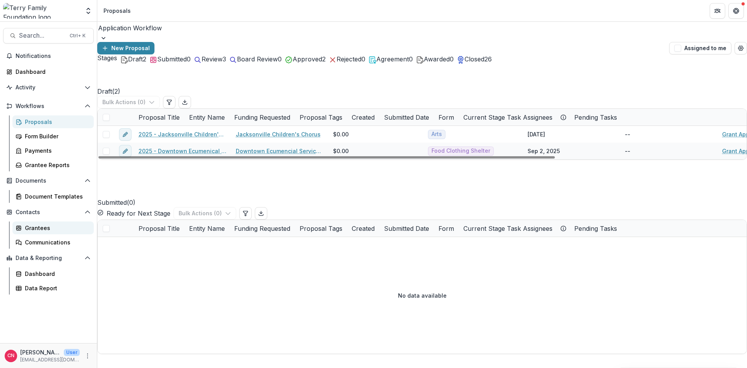
click at [45, 228] on div "Grantees" at bounding box center [56, 228] width 63 height 8
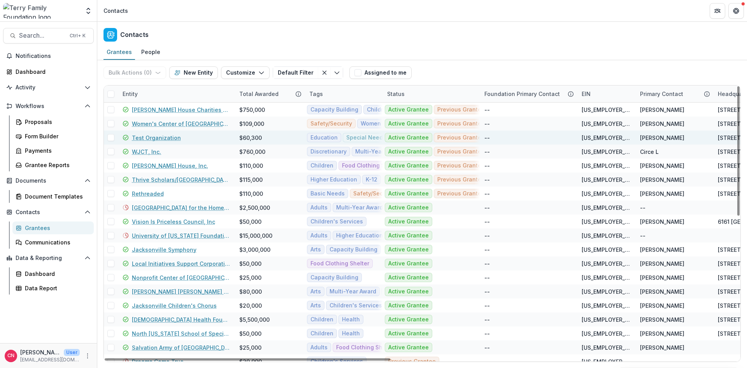
click at [157, 135] on link "Test Organization" at bounding box center [156, 138] width 49 height 8
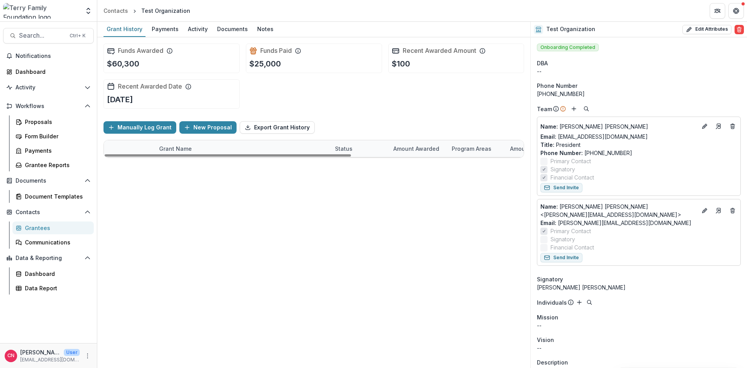
drag, startPoint x: 250, startPoint y: 152, endPoint x: 329, endPoint y: 151, distance: 78.6
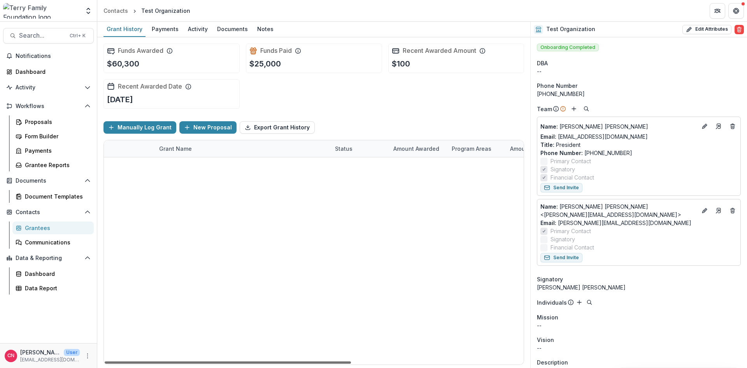
drag, startPoint x: 271, startPoint y: 362, endPoint x: 266, endPoint y: 363, distance: 4.9
click at [266, 363] on div at bounding box center [228, 363] width 246 height 2
click at [178, 214] on link "Test Organization - 2025" at bounding box center [193, 216] width 68 height 8
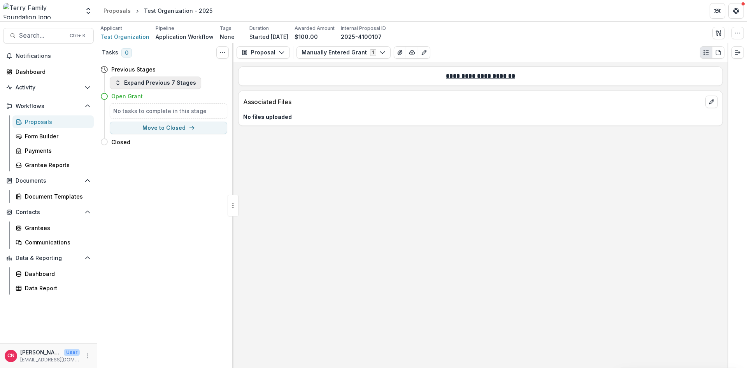
click at [117, 80] on icon "button" at bounding box center [118, 83] width 6 height 6
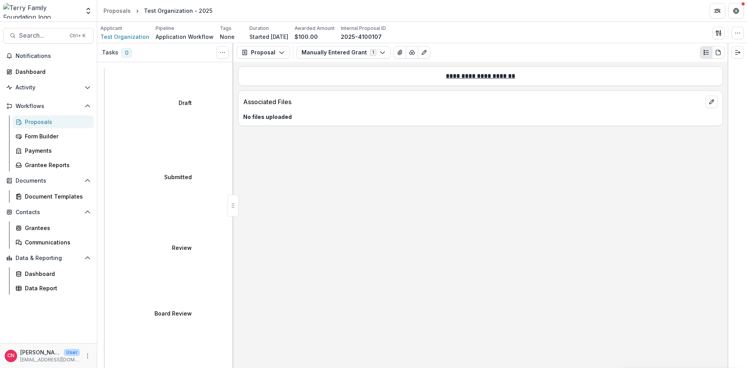
select select "********"
select select
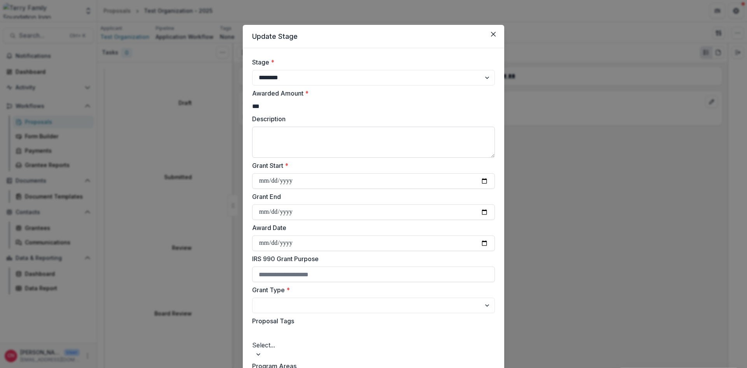
click at [316, 140] on textarea "Description" at bounding box center [373, 142] width 243 height 31
type textarea "**********"
click at [481, 186] on input "**********" at bounding box center [373, 181] width 243 height 16
type input "**********"
click at [327, 216] on input "Grant End" at bounding box center [373, 213] width 243 height 16
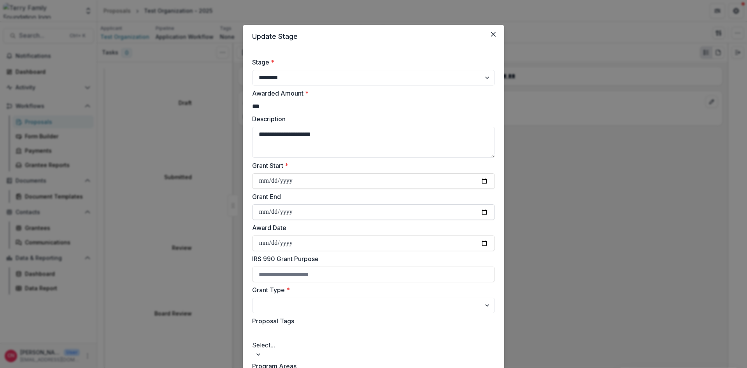
click at [483, 218] on input "Grant End" at bounding box center [373, 213] width 243 height 16
type input "**********"
click at [323, 249] on input "Award Date" at bounding box center [373, 244] width 243 height 16
type input "**********"
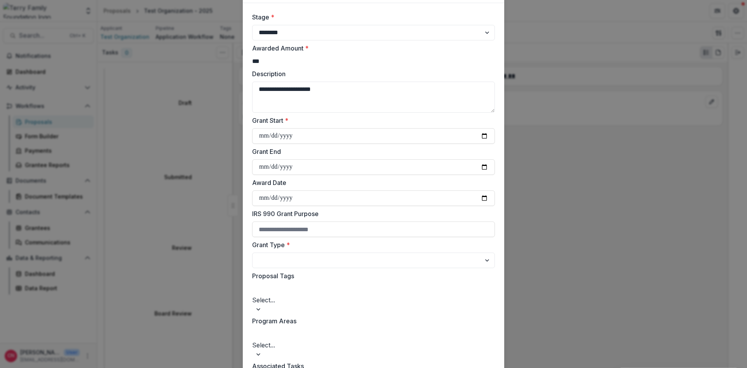
scroll to position [47, 0]
select select "**********"
click option "*******" at bounding box center [0, 0] width 0 height 0
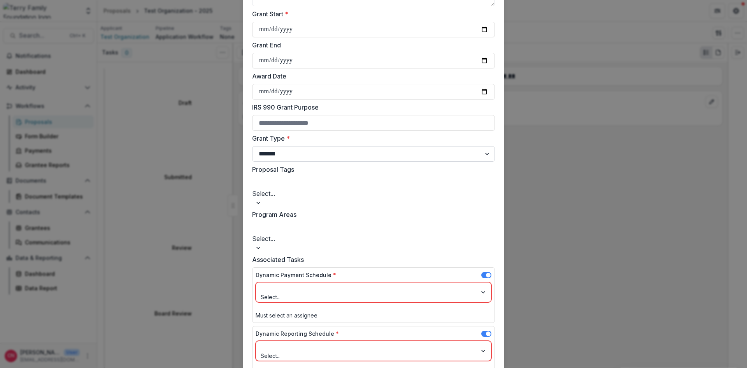
scroll to position [187, 0]
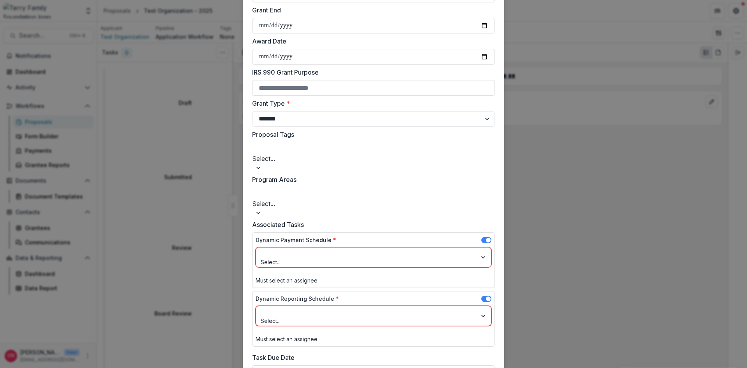
click at [352, 249] on div at bounding box center [366, 254] width 210 height 10
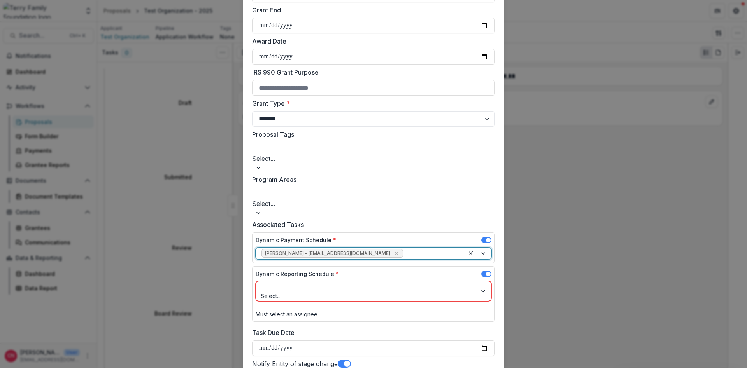
click at [354, 282] on div at bounding box center [366, 287] width 210 height 10
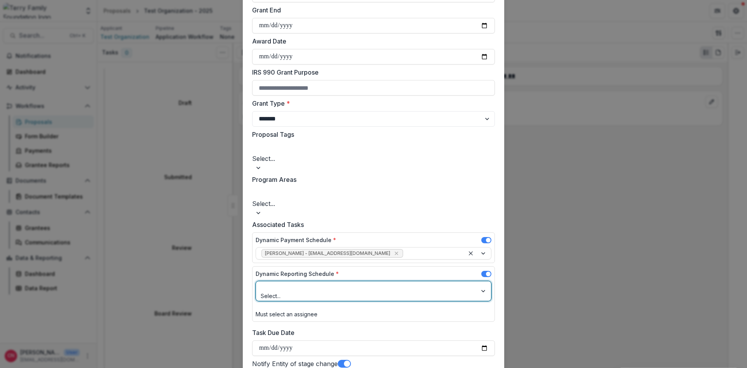
scroll to position [280, 0]
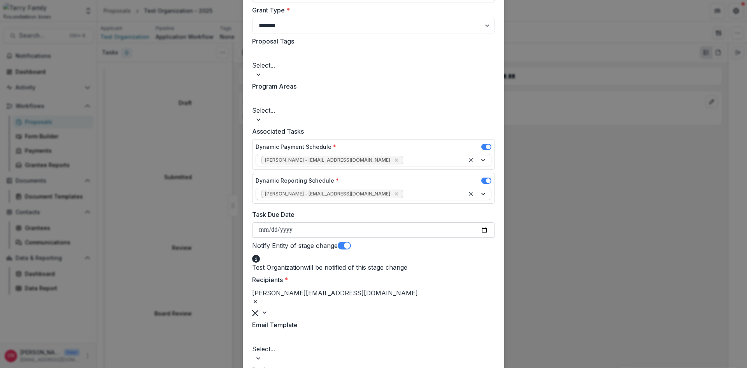
click at [312, 222] on input "Task Due Date" at bounding box center [373, 230] width 243 height 16
type input "**********"
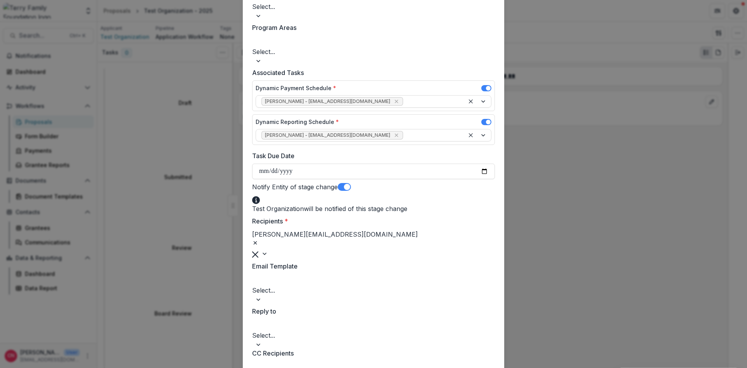
scroll to position [373, 0]
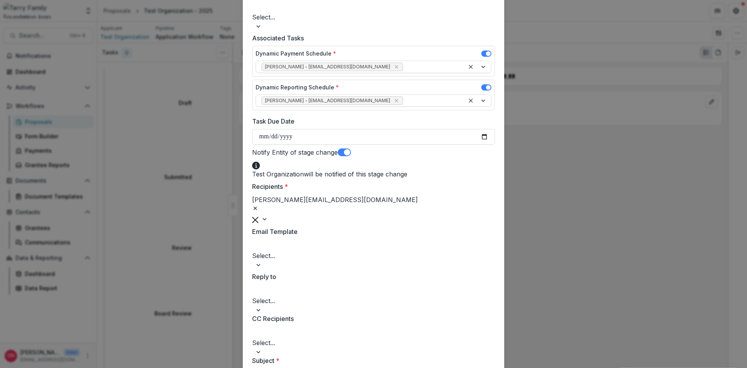
click at [487, 215] on div at bounding box center [373, 219] width 243 height 9
click at [429, 199] on div at bounding box center [455, 204] width 75 height 11
click at [319, 240] on div at bounding box center [373, 245] width 241 height 11
click at [320, 368] on div "Stage Change Message" at bounding box center [373, 372] width 747 height 9
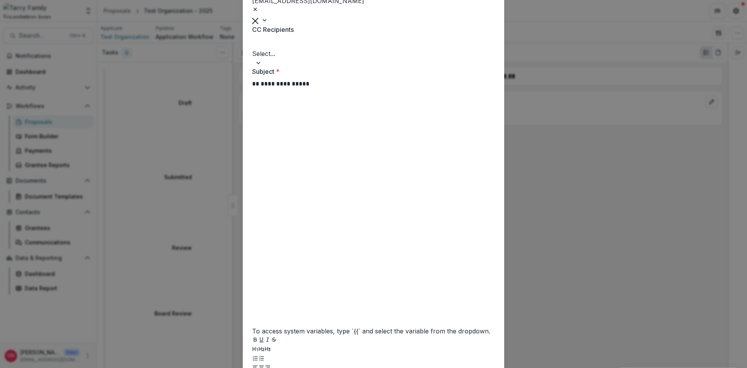
scroll to position [693, 0]
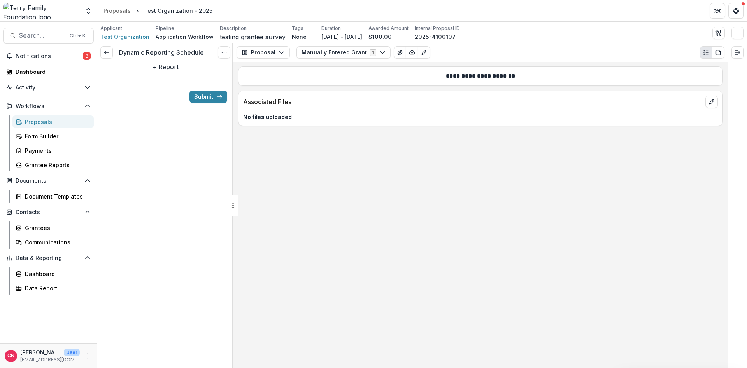
click at [161, 72] on button "+ Report" at bounding box center [165, 66] width 26 height 9
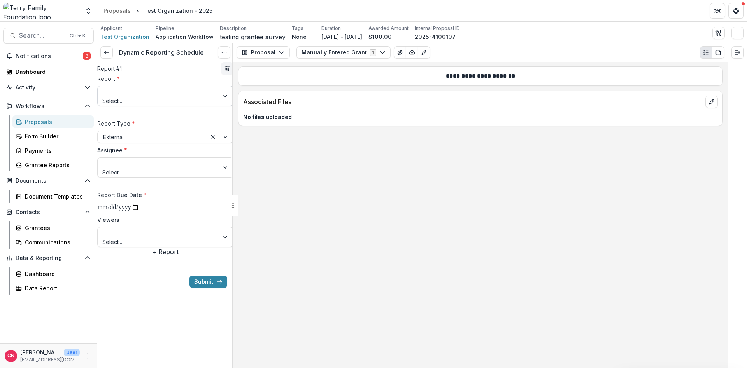
click at [224, 103] on div at bounding box center [226, 95] width 14 height 19
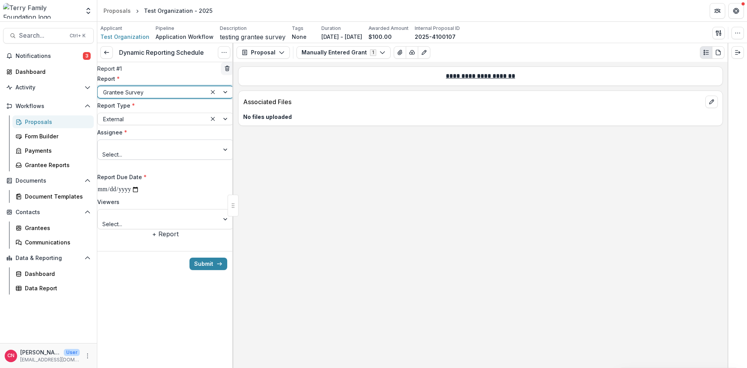
click at [224, 159] on div at bounding box center [226, 149] width 14 height 19
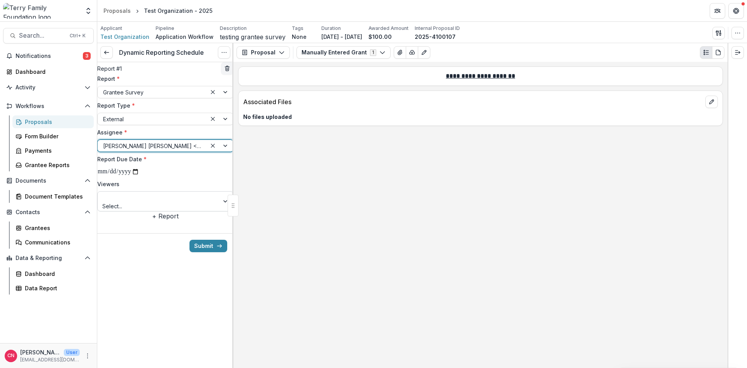
click at [221, 211] on div at bounding box center [226, 201] width 14 height 19
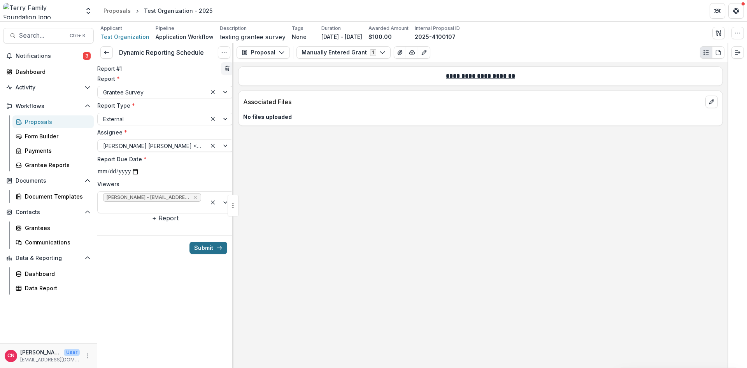
click at [198, 254] on button "Submit" at bounding box center [208, 248] width 38 height 12
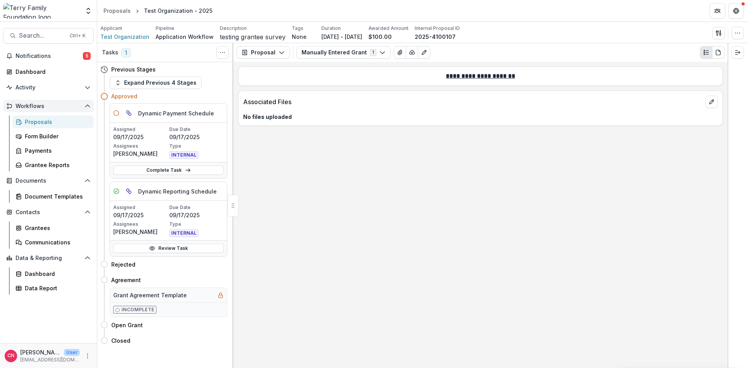
drag, startPoint x: 30, startPoint y: 107, endPoint x: 51, endPoint y: 101, distance: 21.4
click at [33, 106] on span "Workflows" at bounding box center [49, 106] width 66 height 7
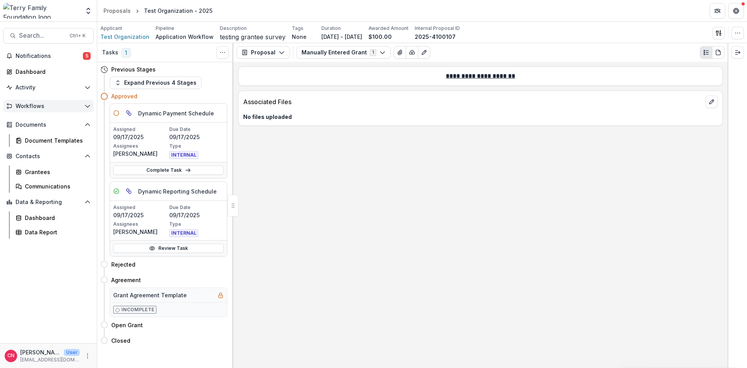
click at [30, 102] on button "Workflows" at bounding box center [48, 106] width 91 height 12
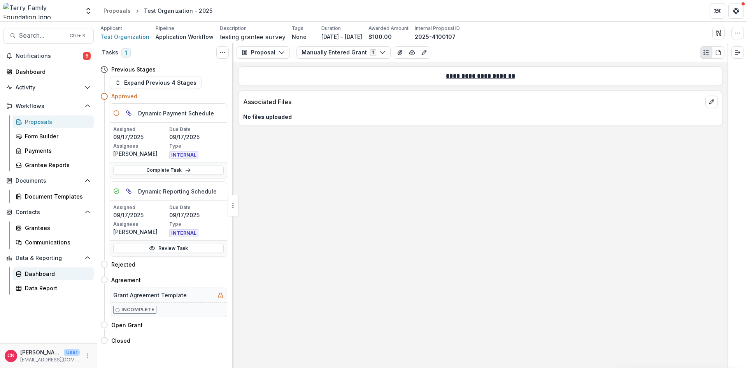
click at [39, 272] on div "Dashboard" at bounding box center [56, 274] width 63 height 8
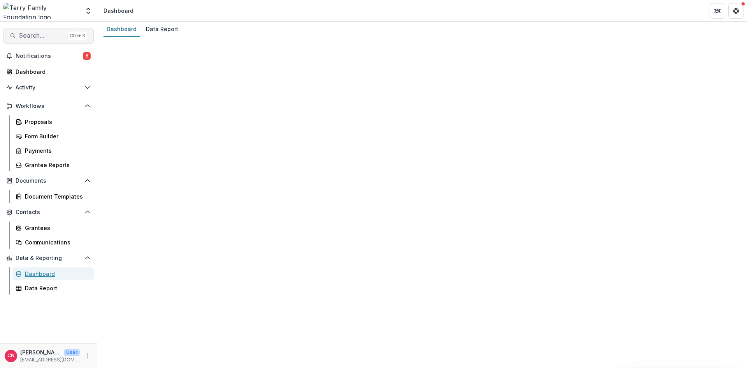
select select "**********"
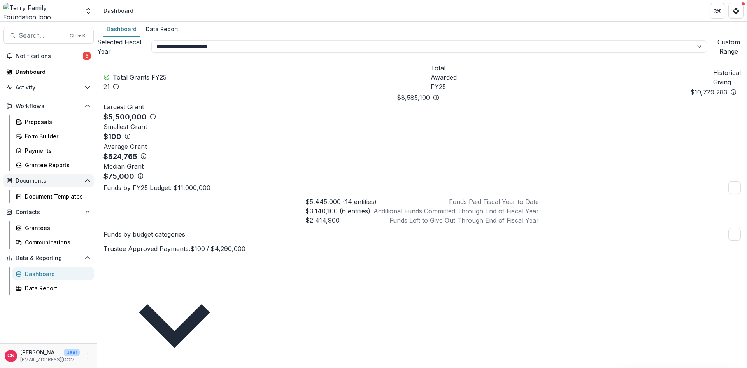
click at [30, 178] on span "Documents" at bounding box center [49, 181] width 66 height 7
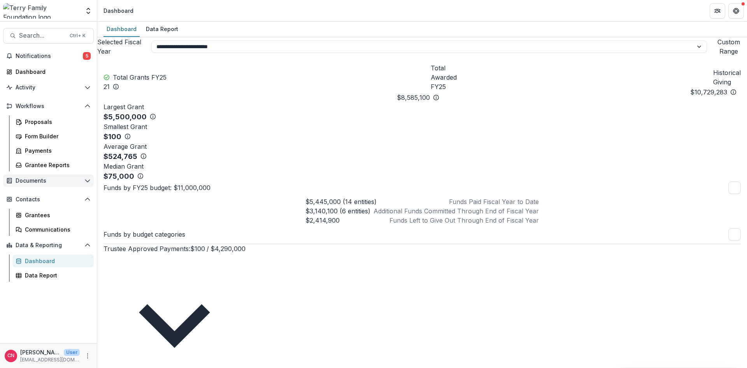
click at [40, 179] on span "Documents" at bounding box center [49, 181] width 66 height 7
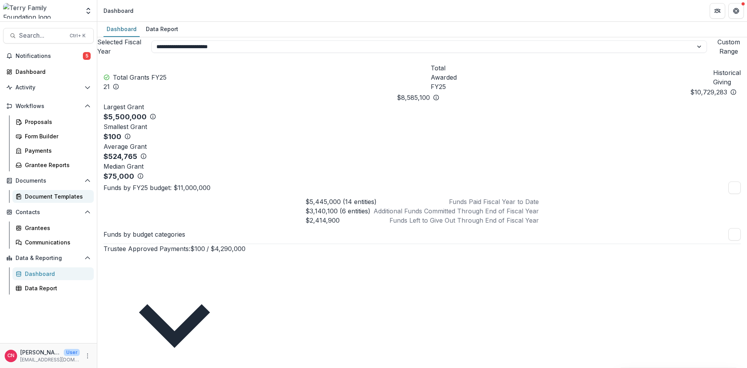
click at [61, 196] on div "Document Templates" at bounding box center [56, 197] width 63 height 8
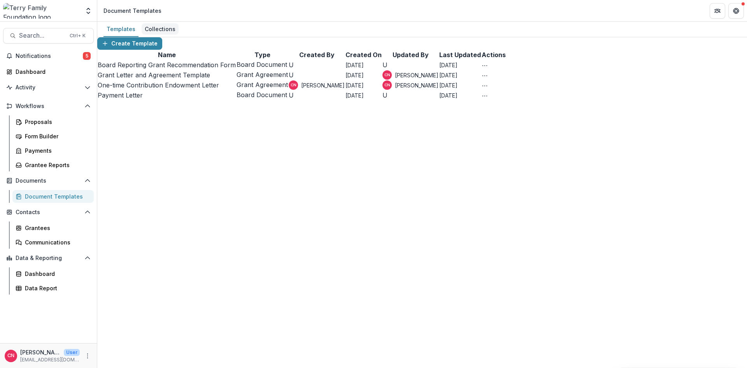
click at [154, 28] on div "Collections" at bounding box center [160, 28] width 37 height 11
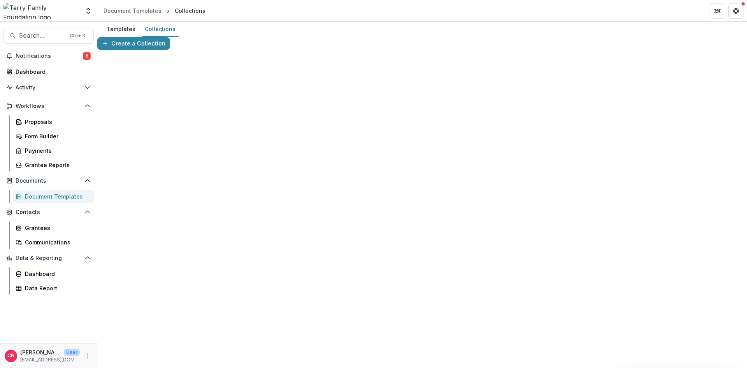
click at [125, 24] on div "Templates" at bounding box center [120, 28] width 35 height 11
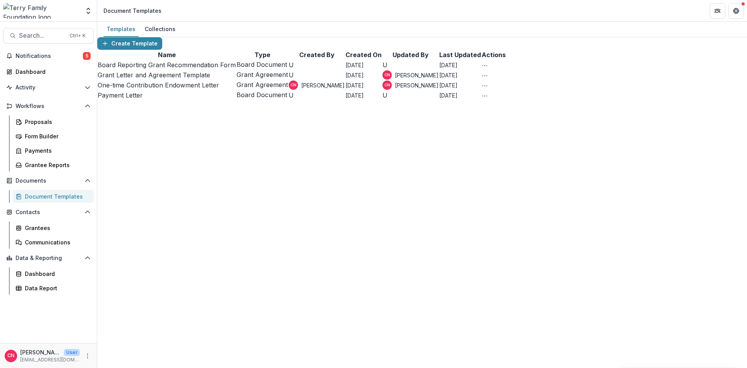
click at [137, 69] on link "Board Reporting Grant Recommendation Form" at bounding box center [167, 65] width 138 height 8
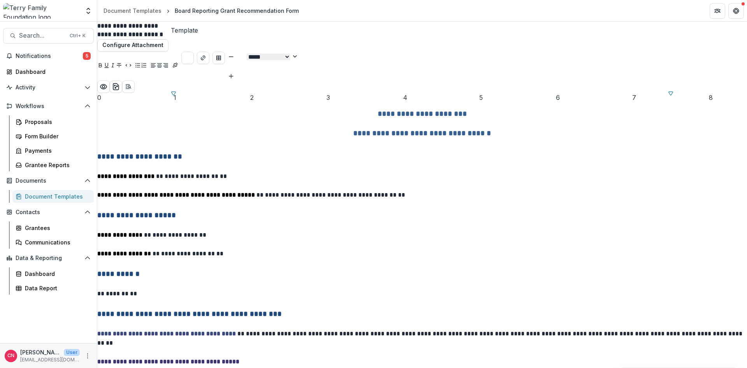
scroll to position [135, 0]
click at [509, 280] on p at bounding box center [421, 284] width 649 height 9
click at [387, 280] on p at bounding box center [421, 284] width 649 height 9
type input "**"
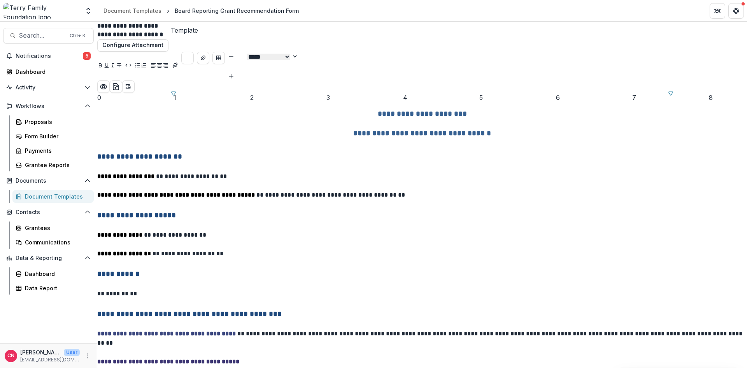
click at [307, 334] on div "**********" at bounding box center [421, 250] width 649 height 314
click at [31, 120] on div "Proposals" at bounding box center [56, 122] width 63 height 8
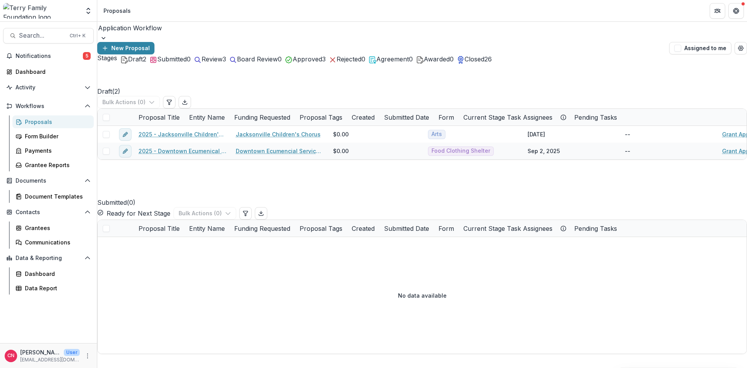
click at [35, 120] on div "Proposals" at bounding box center [56, 122] width 63 height 8
click at [37, 227] on div "Grantees" at bounding box center [56, 228] width 63 height 8
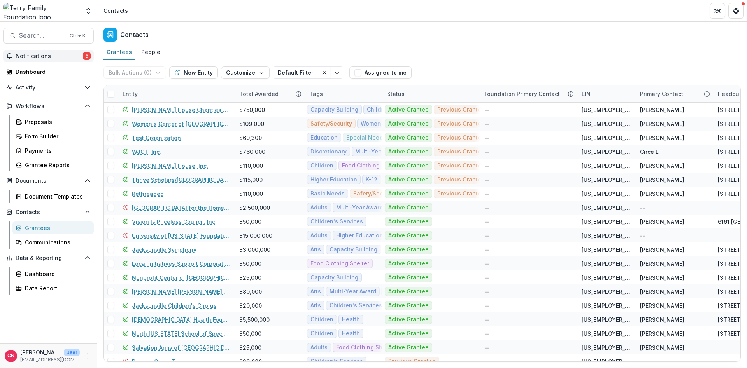
click at [34, 52] on button "Notifications 5" at bounding box center [48, 56] width 91 height 12
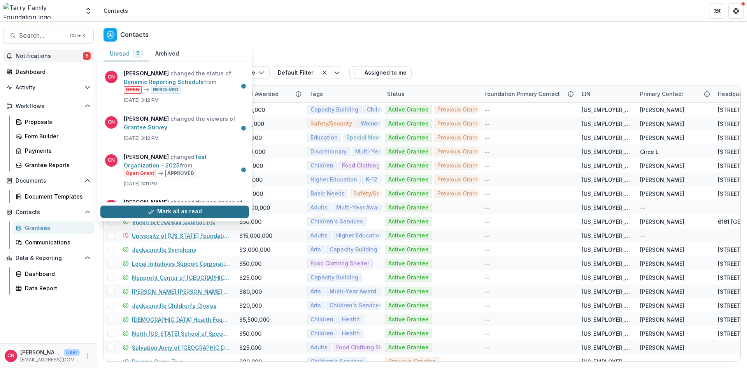
click at [173, 211] on button "Mark all as read" at bounding box center [174, 212] width 149 height 12
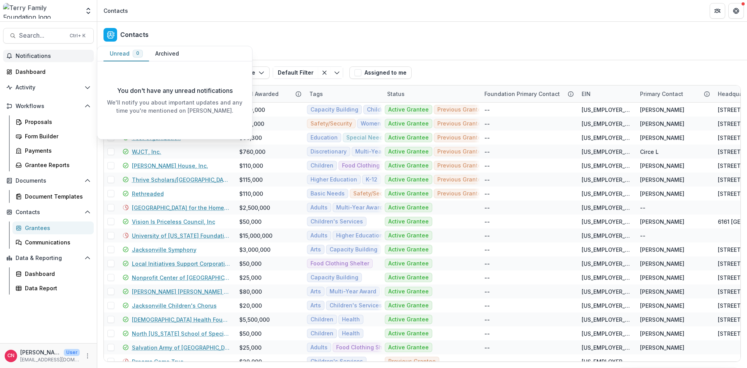
click at [30, 55] on span "Notifications" at bounding box center [53, 56] width 75 height 7
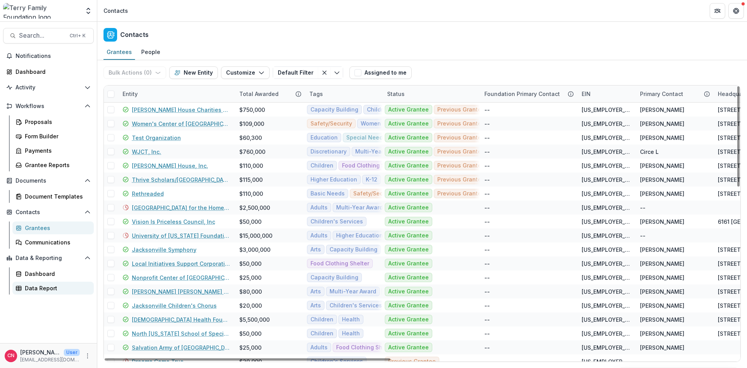
click at [49, 288] on div "Data Report" at bounding box center [56, 288] width 63 height 8
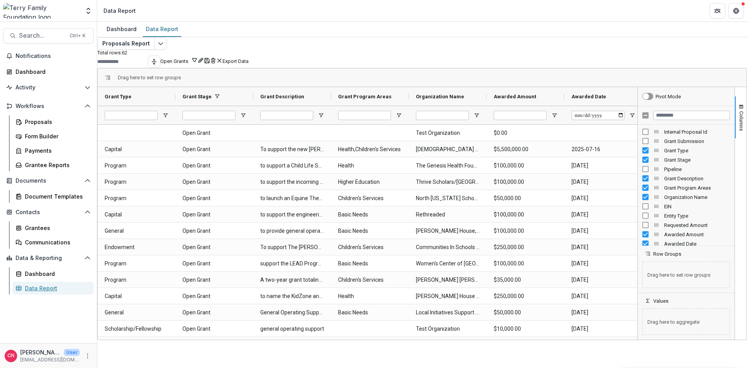
type input "****"
click at [12, 282] on link "Data Report" at bounding box center [52, 288] width 81 height 13
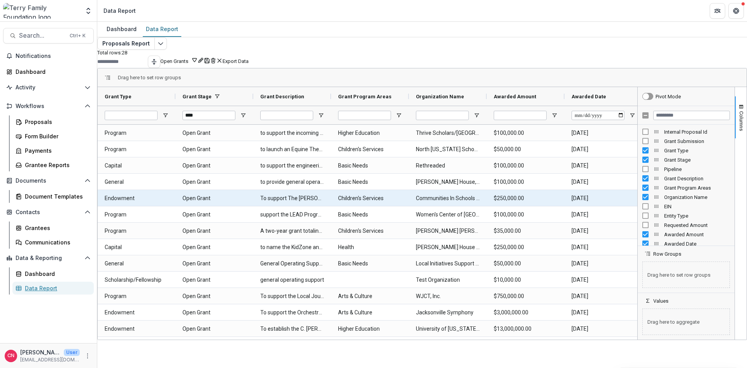
scroll to position [4, 0]
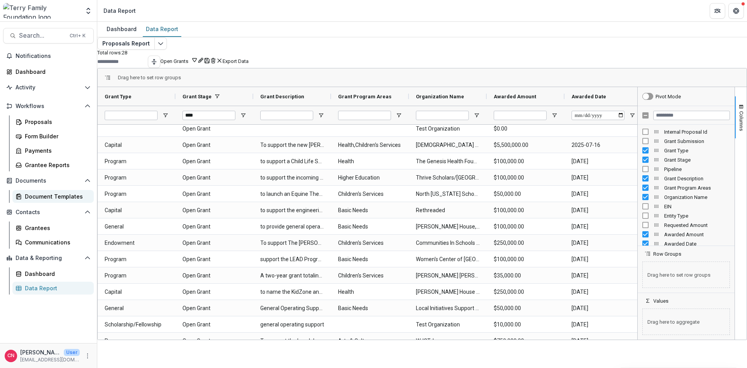
click at [48, 195] on div "Document Templates" at bounding box center [56, 197] width 63 height 8
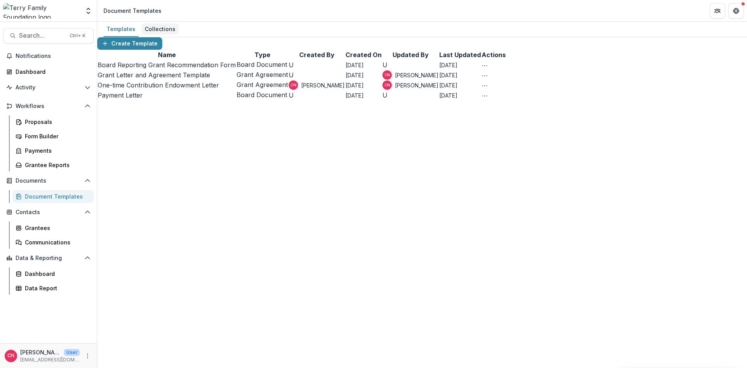
click at [164, 28] on div "Collections" at bounding box center [160, 28] width 37 height 11
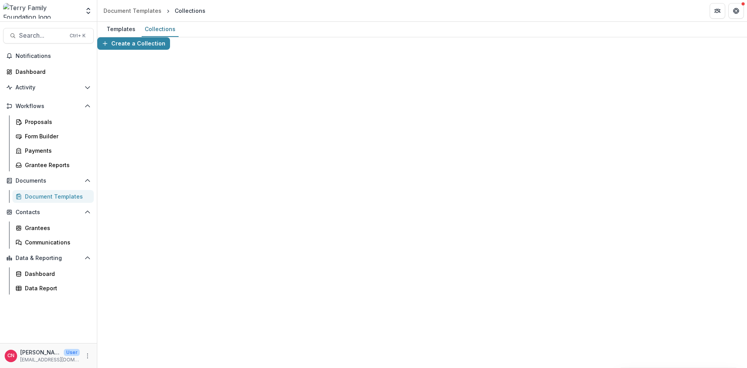
click at [250, 36] on button "Edit" at bounding box center [194, 29] width 116 height 13
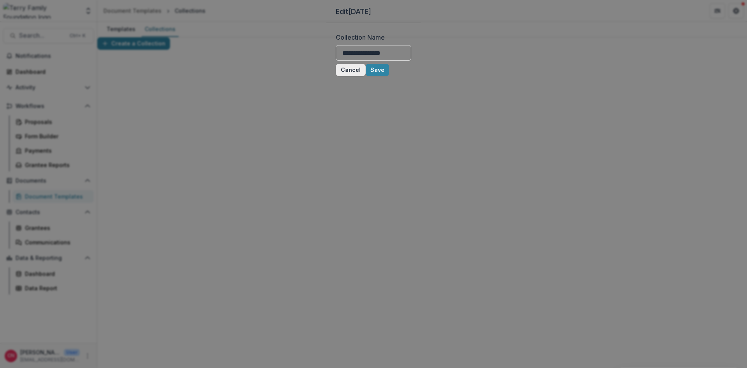
click at [336, 76] on button "Cancel" at bounding box center [351, 70] width 30 height 12
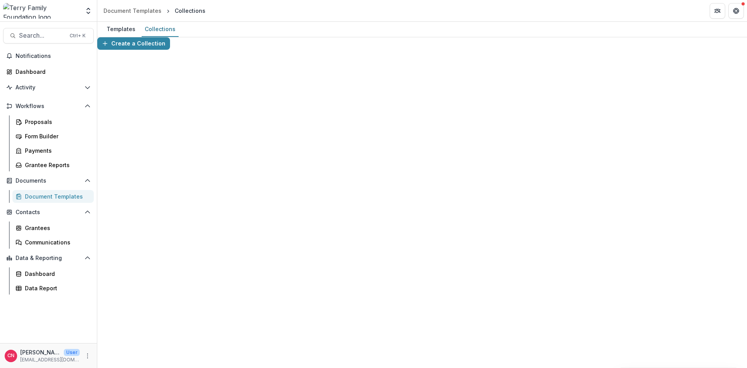
click at [157, 26] on div "Collections" at bounding box center [160, 28] width 37 height 11
click at [108, 47] on icon "button" at bounding box center [105, 43] width 6 height 6
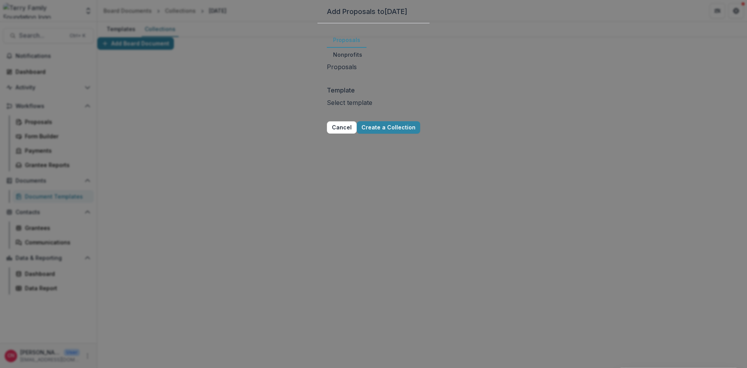
click at [329, 82] on div at bounding box center [328, 77] width 2 height 11
type input "*"
type input "*******"
click at [311, 368] on p "2025 - Genesis Health Foundation - Program or Project" at bounding box center [373, 372] width 747 height 9
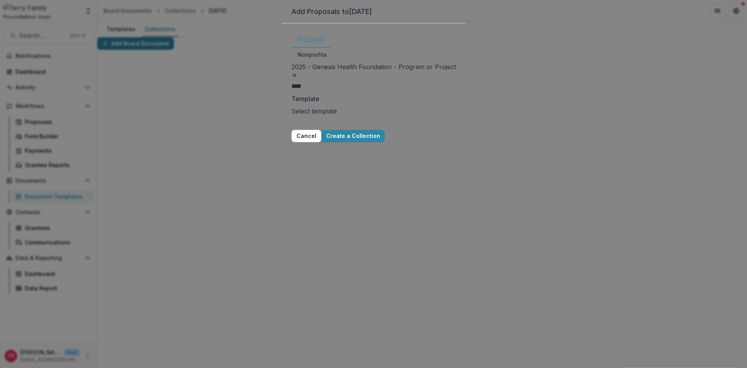
type input "*****"
click at [327, 368] on p "2025 - Thrive Scholars Grant Application Form - Program or Project" at bounding box center [373, 372] width 747 height 9
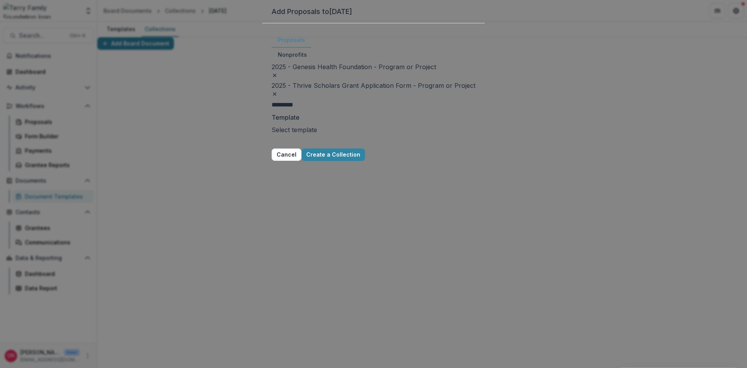
type input "**********"
click at [318, 368] on p "Rethreaded - 2025 - Capital Campaign/Endowment Application" at bounding box center [373, 372] width 747 height 9
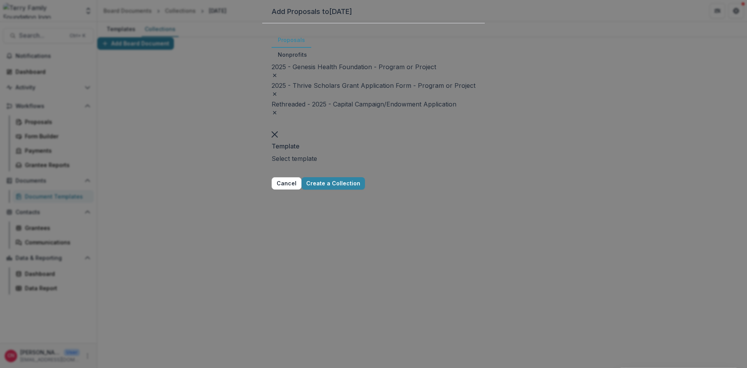
click at [274, 163] on div at bounding box center [273, 168] width 2 height 11
click at [313, 62] on button "Nonprofits" at bounding box center [292, 54] width 42 height 15
click at [307, 48] on button "Proposals" at bounding box center [291, 40] width 40 height 15
click at [365, 178] on button "Create a Collection" at bounding box center [332, 183] width 63 height 12
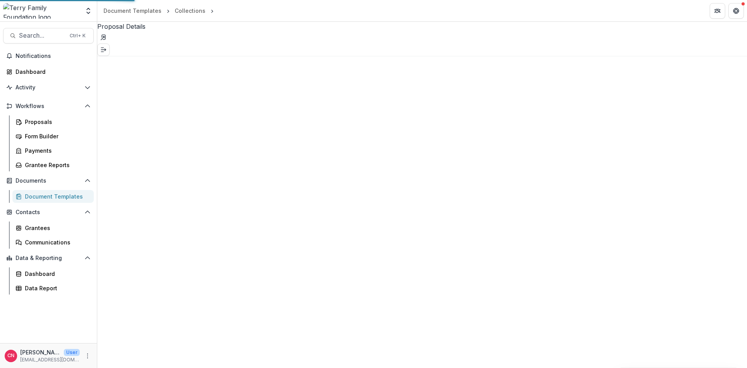
click at [245, 56] on div "Proposal Details" at bounding box center [421, 39] width 649 height 35
click at [163, 36] on button "Delete" at bounding box center [149, 29] width 27 height 13
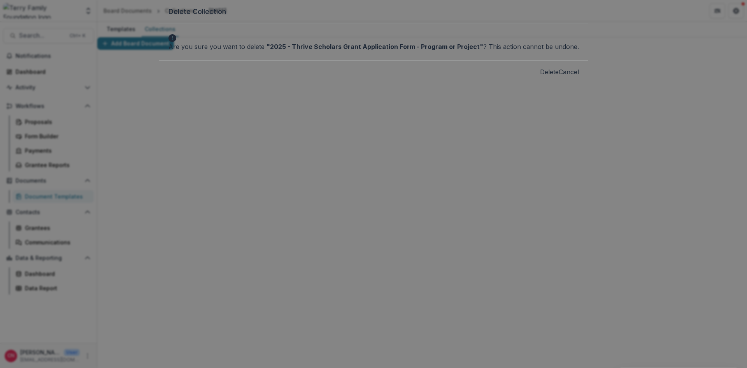
click at [540, 77] on button "Delete" at bounding box center [549, 71] width 19 height 9
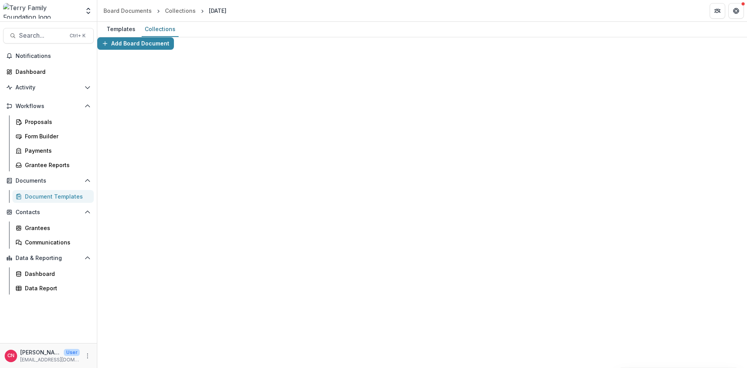
click at [713, 36] on button "Delete" at bounding box center [726, 29] width 27 height 13
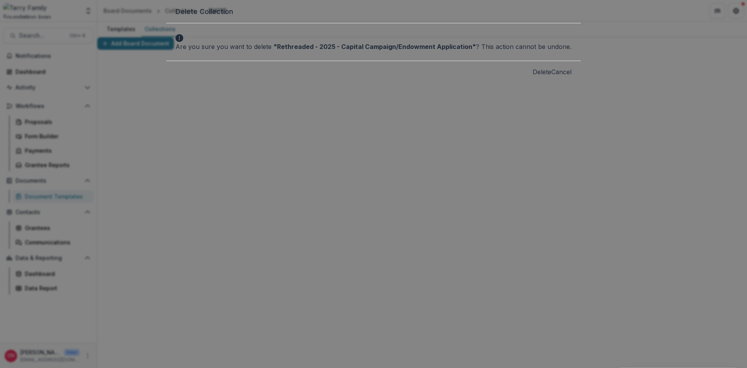
click at [532, 77] on button "Delete" at bounding box center [541, 71] width 19 height 9
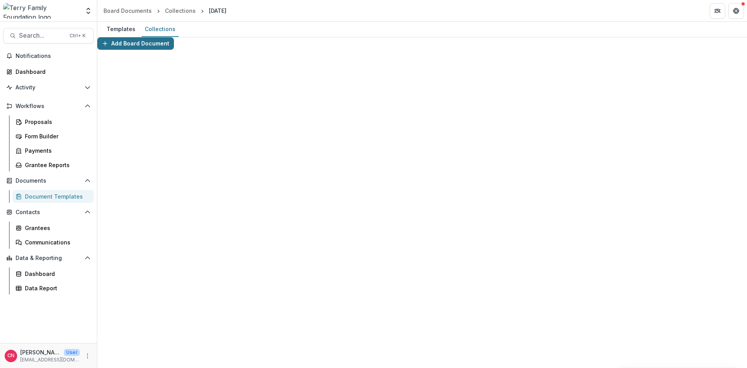
click at [124, 48] on button "Add Board Document" at bounding box center [135, 43] width 77 height 12
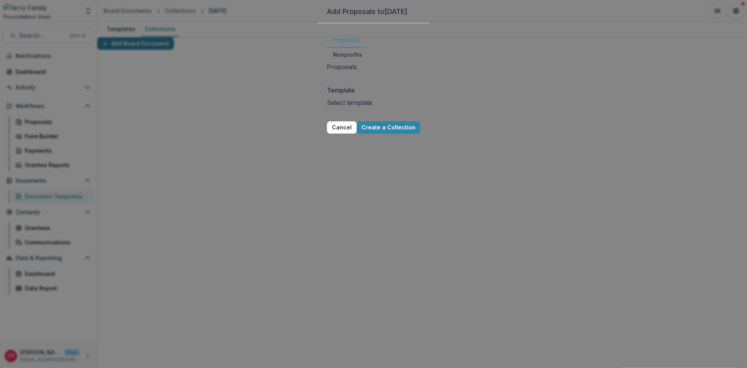
click at [329, 82] on div at bounding box center [328, 77] width 2 height 11
type input "*"
type input "******"
click at [329, 82] on div at bounding box center [328, 77] width 2 height 11
type input "*"
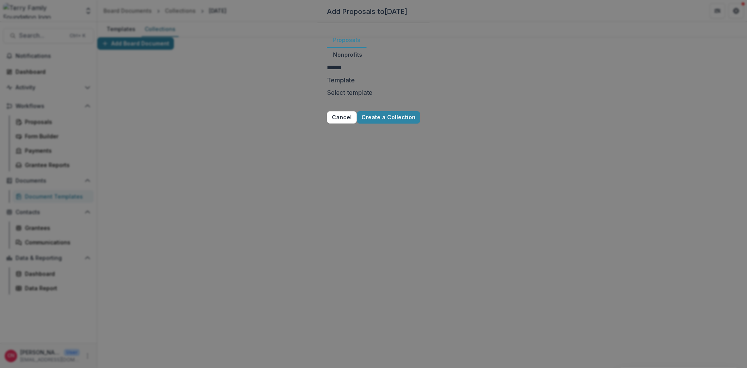
type input "*******"
click at [328, 368] on p "[DEMOGRAPHIC_DATA] Health Foundation - 2025" at bounding box center [373, 372] width 747 height 9
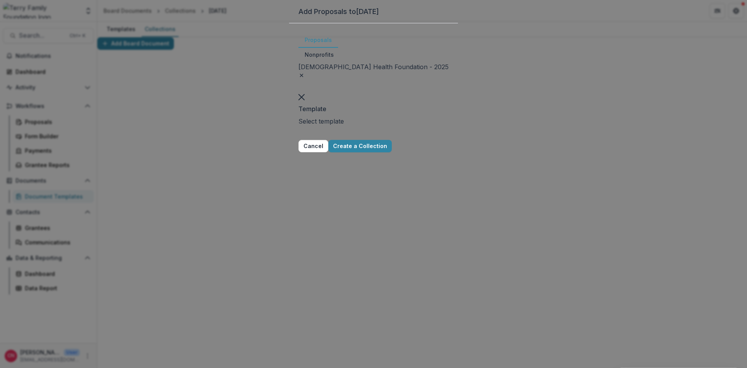
click at [388, 117] on div "Select template" at bounding box center [373, 127] width 150 height 20
click at [392, 147] on button "Create a Collection" at bounding box center [359, 146] width 63 height 12
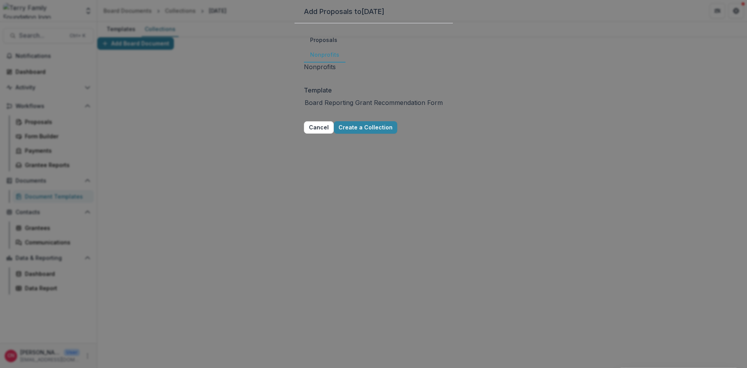
click at [345, 63] on button "Nonprofits" at bounding box center [325, 54] width 42 height 15
click at [304, 134] on button "Cancel" at bounding box center [319, 127] width 30 height 12
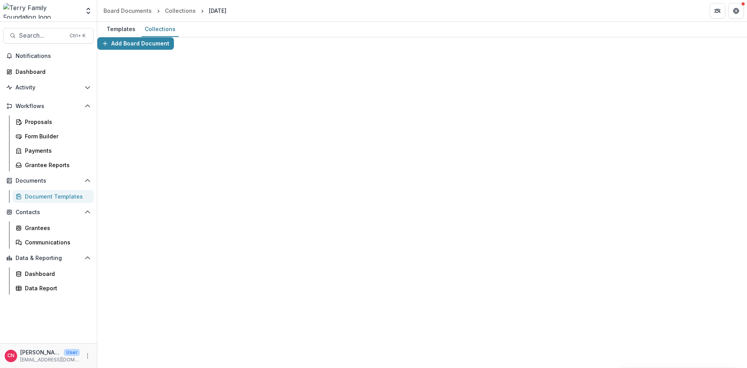
click at [43, 197] on div "Document Templates" at bounding box center [56, 197] width 63 height 8
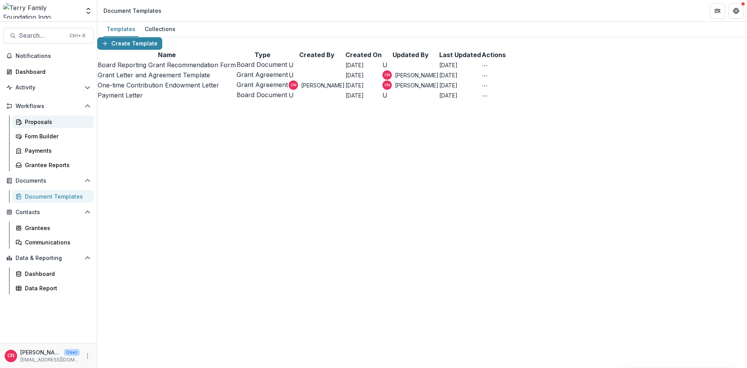
click at [56, 121] on div "Proposals" at bounding box center [56, 122] width 63 height 8
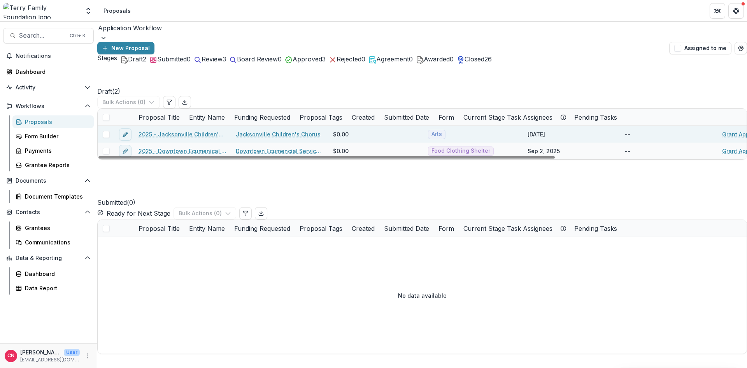
click at [284, 130] on link "Jacksonville Children's Chorus" at bounding box center [278, 134] width 85 height 8
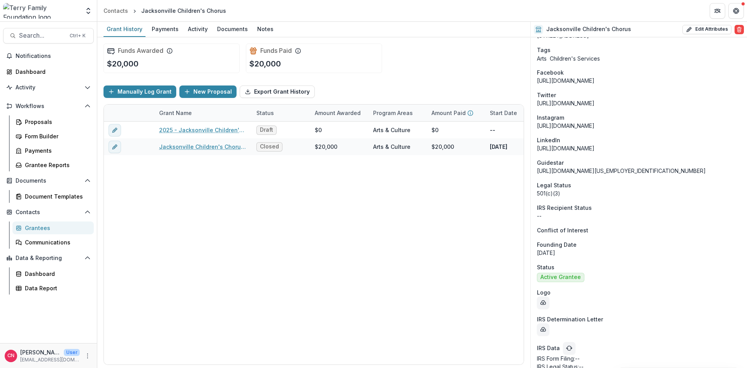
scroll to position [572, 0]
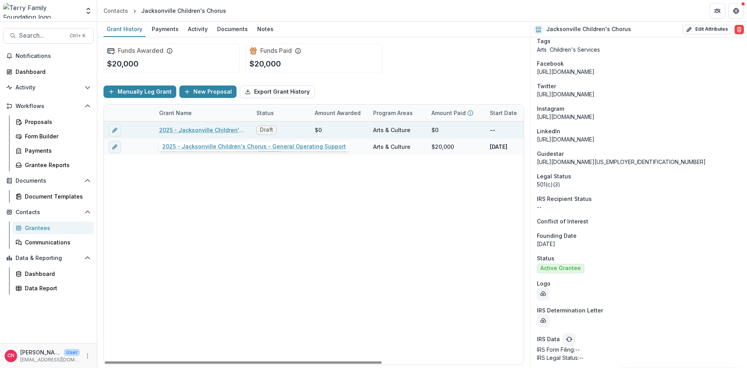
click at [218, 128] on link "2025 - Jacksonville Children's Chorus - General Operating Support" at bounding box center [203, 130] width 88 height 8
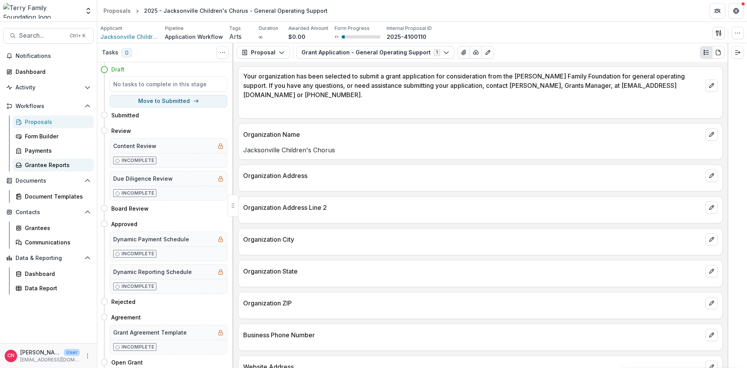
click at [51, 166] on div "Grantee Reports" at bounding box center [56, 165] width 63 height 8
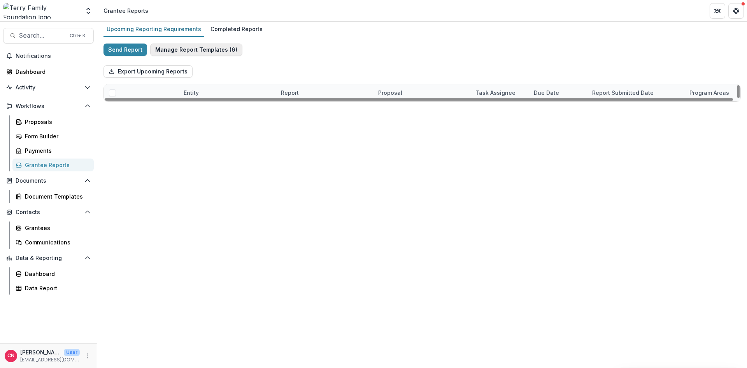
click at [167, 47] on button "Manage Report Templates ( 6 )" at bounding box center [196, 50] width 92 height 12
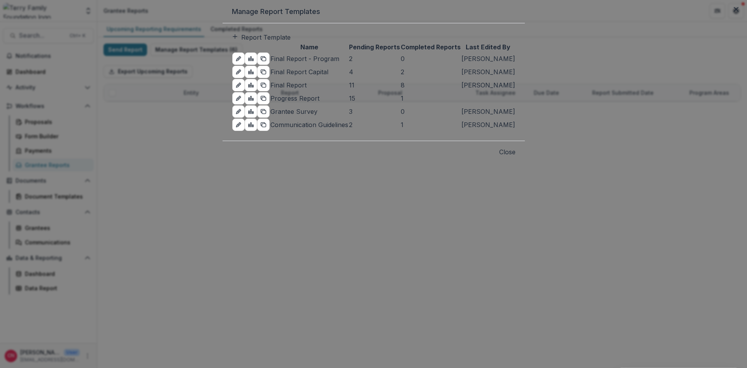
click at [515, 157] on button "Close" at bounding box center [507, 151] width 16 height 9
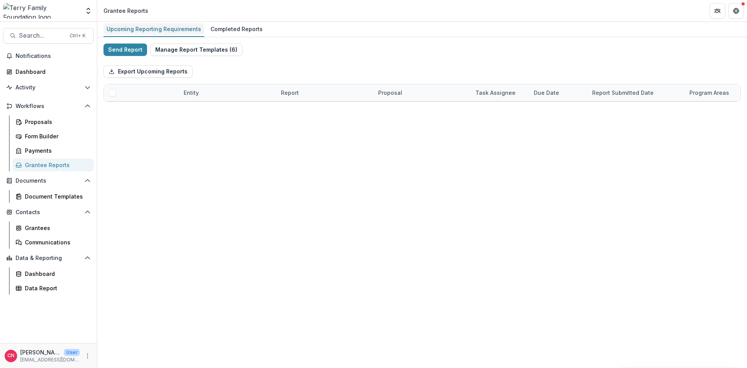
click at [158, 26] on div "Upcoming Reporting Requirements" at bounding box center [153, 28] width 101 height 11
click at [192, 50] on button "Manage Report Templates ( 6 )" at bounding box center [196, 50] width 92 height 12
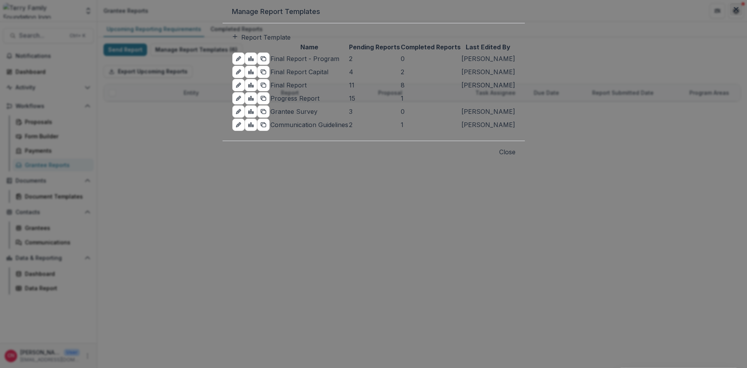
click at [733, 12] on icon "Close" at bounding box center [735, 9] width 5 height 5
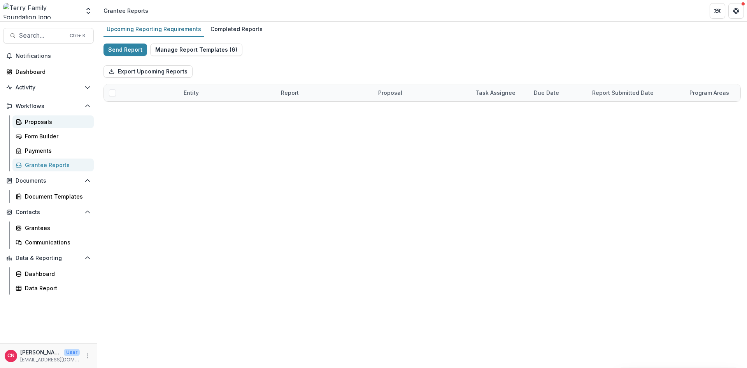
click at [45, 117] on link "Proposals" at bounding box center [52, 122] width 81 height 13
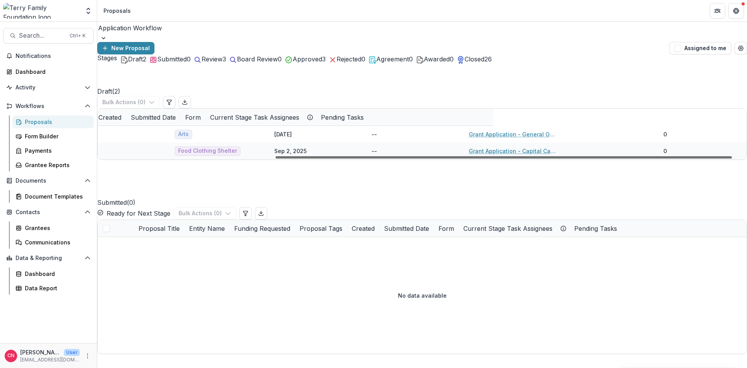
scroll to position [0, 269]
drag, startPoint x: 532, startPoint y: 240, endPoint x: 746, endPoint y: 240, distance: 214.3
click at [746, 159] on div at bounding box center [517, 157] width 456 height 2
drag, startPoint x: 654, startPoint y: 240, endPoint x: 683, endPoint y: 239, distance: 28.8
click at [683, 159] on div at bounding box center [517, 157] width 456 height 2
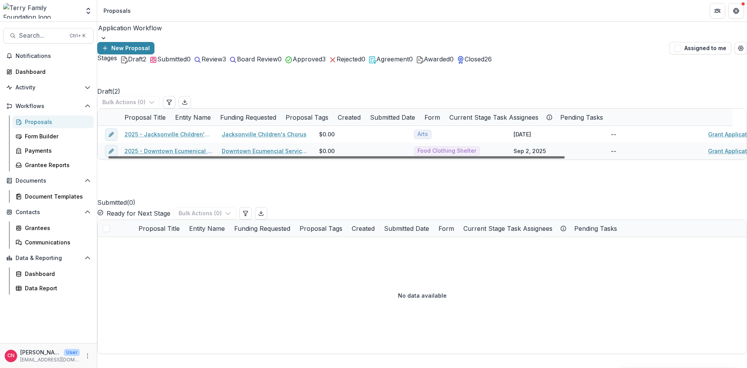
scroll to position [0, 0]
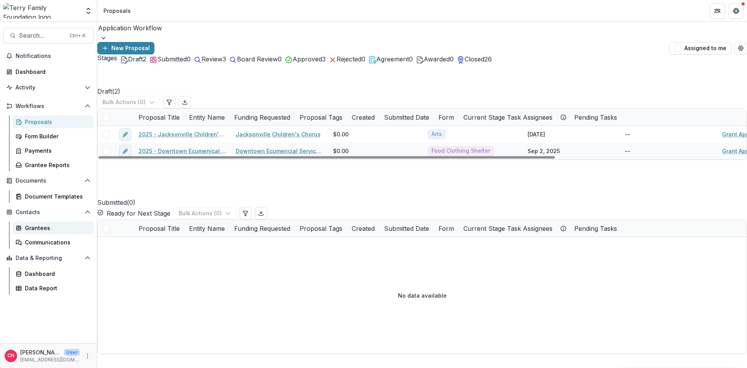
drag, startPoint x: 314, startPoint y: 240, endPoint x: 49, endPoint y: 222, distance: 265.5
click at [98, 159] on div at bounding box center [326, 157] width 456 height 2
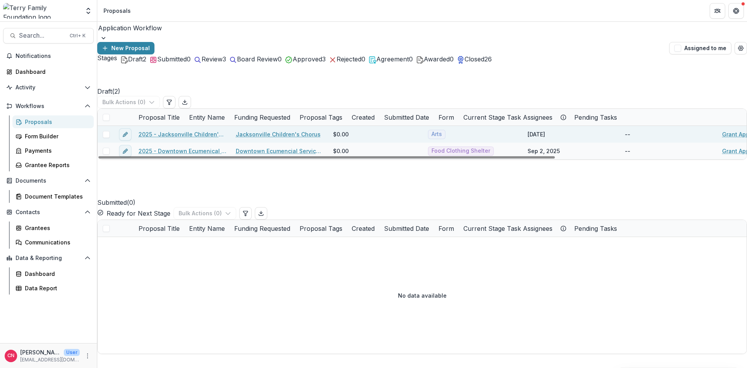
click at [208, 130] on link "2025 - Jacksonville Children's Chorus - General Operating Support" at bounding box center [182, 134] width 88 height 8
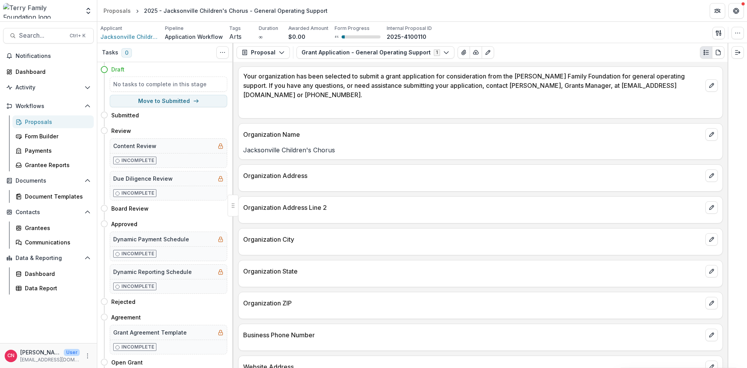
click at [35, 121] on div "Proposals" at bounding box center [56, 122] width 63 height 8
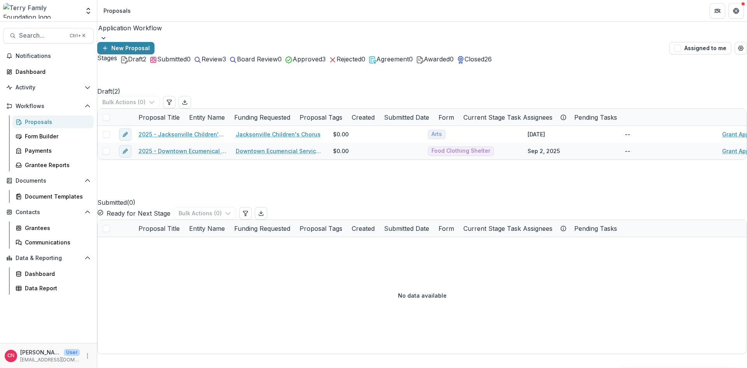
click at [326, 64] on div "Approved 3" at bounding box center [305, 58] width 41 height 9
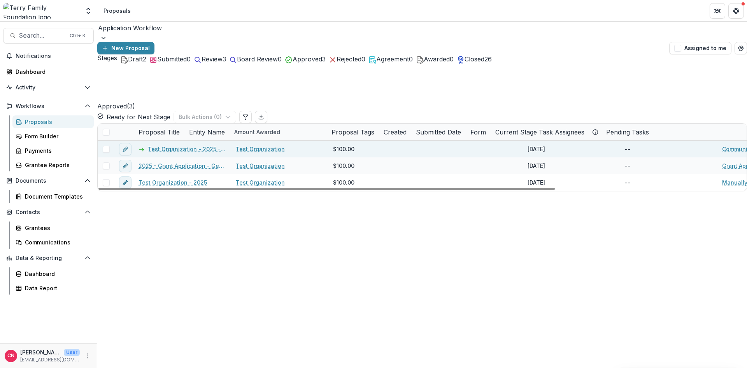
click at [215, 145] on link "Test Organization - 2025 - Communication Guidelines" at bounding box center [187, 149] width 79 height 8
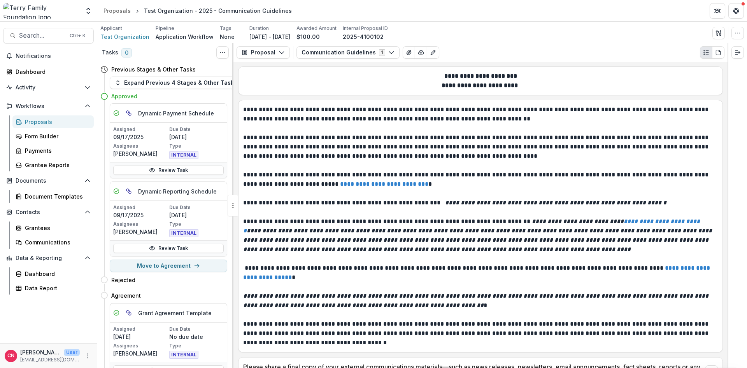
click at [280, 46] on div "Proposal Proposal Payments Reports Grant Agreements Board Summaries Bank Detail…" at bounding box center [480, 52] width 494 height 19
click at [280, 49] on button "Proposal" at bounding box center [262, 52] width 53 height 12
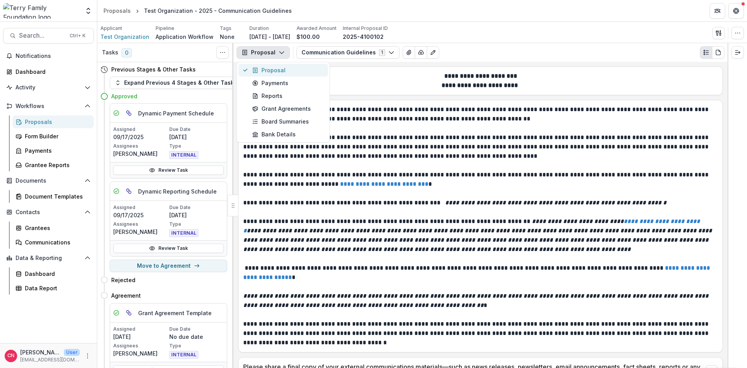
click at [280, 69] on div "Proposal" at bounding box center [287, 70] width 71 height 8
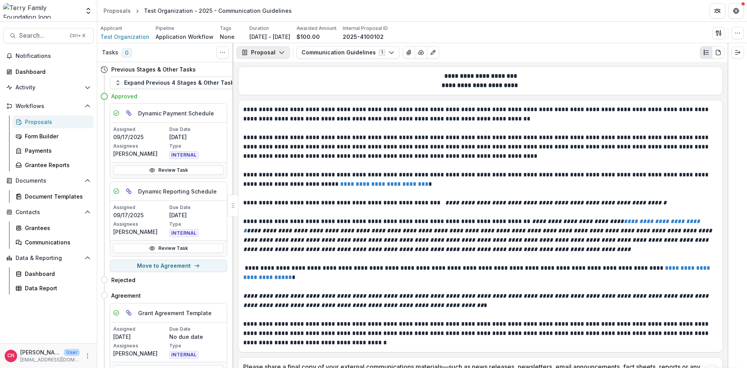
click at [279, 51] on icon "button" at bounding box center [281, 52] width 6 height 6
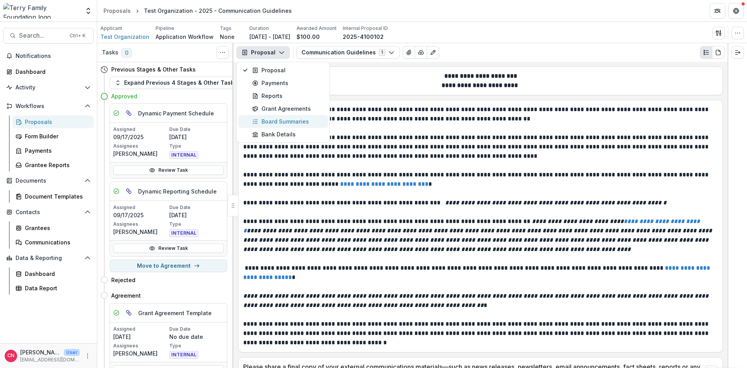
click at [288, 119] on div "Board Summaries" at bounding box center [287, 121] width 71 height 8
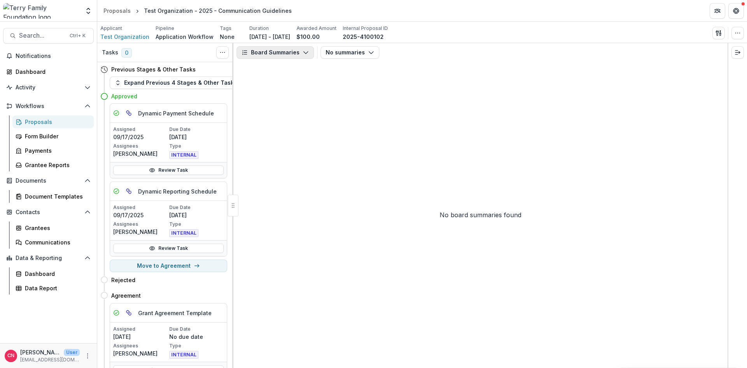
click at [303, 51] on icon "button" at bounding box center [306, 52] width 6 height 6
click at [302, 47] on button "Board Summaries" at bounding box center [274, 52] width 77 height 12
click at [303, 51] on icon "button" at bounding box center [306, 52] width 6 height 6
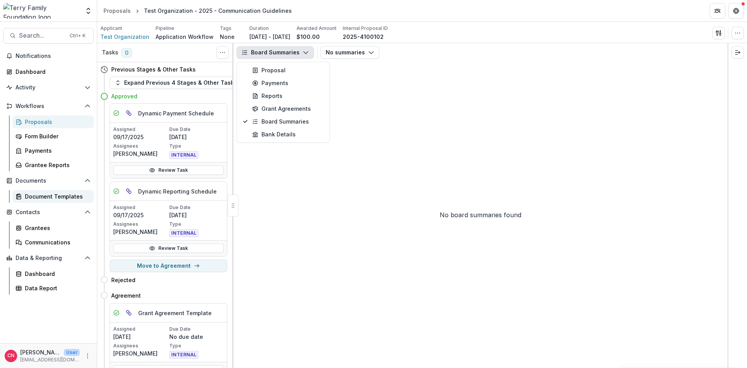
click at [42, 193] on div "Document Templates" at bounding box center [56, 197] width 63 height 8
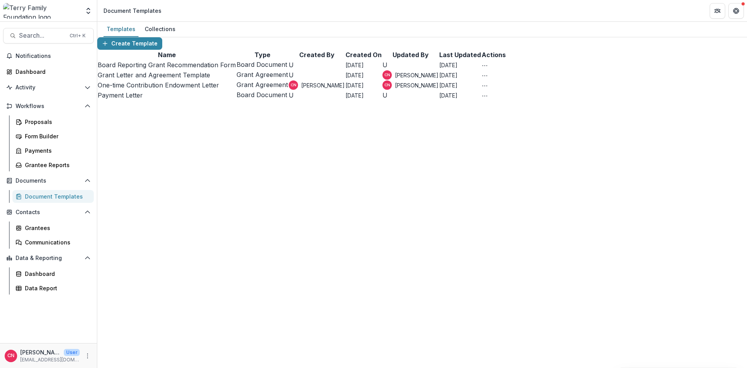
click at [488, 69] on span "Create a Collection Delete Template" at bounding box center [484, 65] width 6 height 8
click at [488, 69] on icon "More Action" at bounding box center [484, 66] width 6 height 6
click at [156, 29] on div "Collections" at bounding box center [160, 28] width 37 height 11
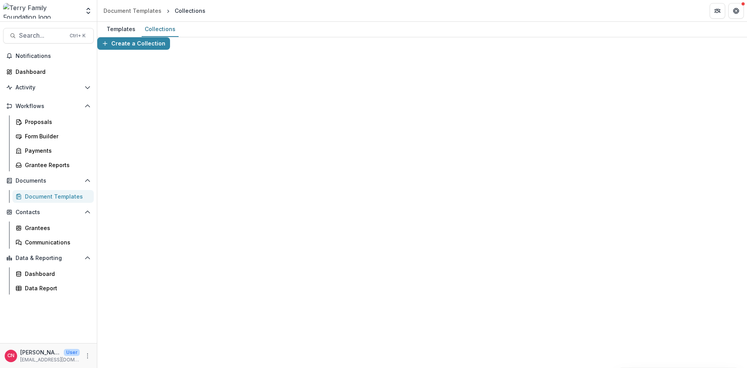
click at [252, 62] on button "Download Collection" at bounding box center [194, 55] width 116 height 13
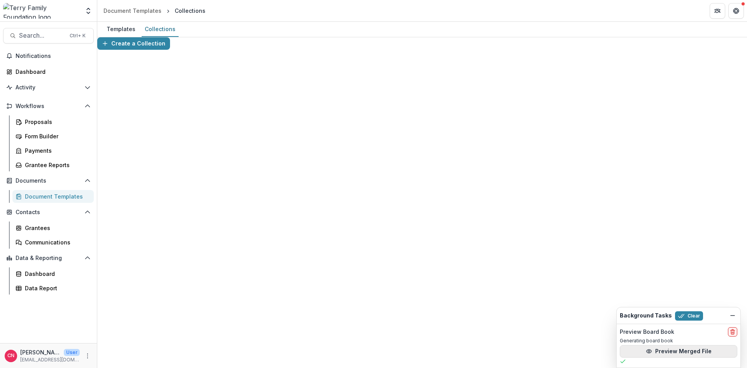
click at [670, 350] on button "Preview Merged File" at bounding box center [678, 351] width 117 height 12
drag, startPoint x: 35, startPoint y: 120, endPoint x: 75, endPoint y: 112, distance: 40.4
click at [37, 118] on div "Proposals" at bounding box center [56, 122] width 63 height 8
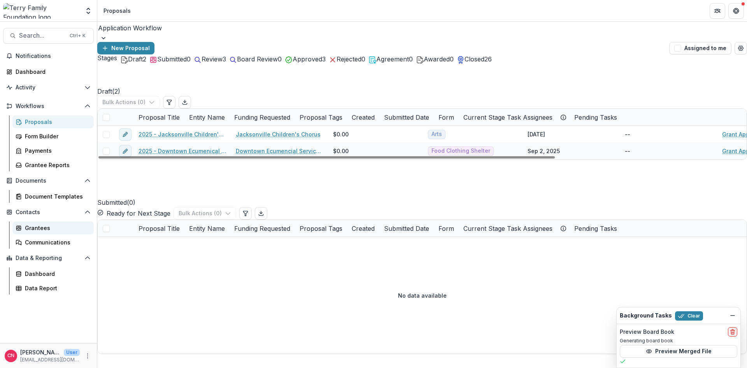
click at [37, 227] on div "Grantees" at bounding box center [56, 228] width 63 height 8
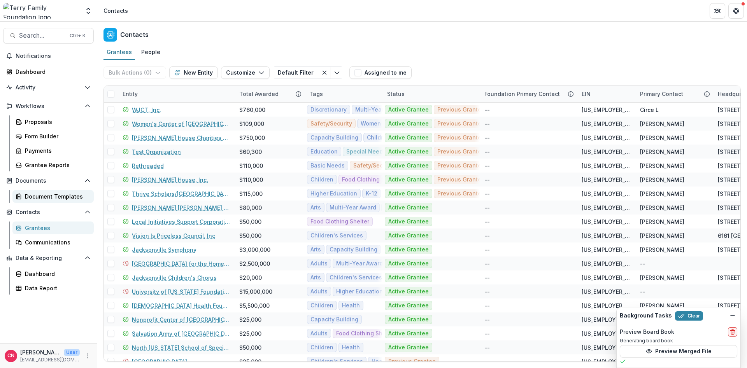
click at [61, 198] on div "Document Templates" at bounding box center [56, 197] width 63 height 8
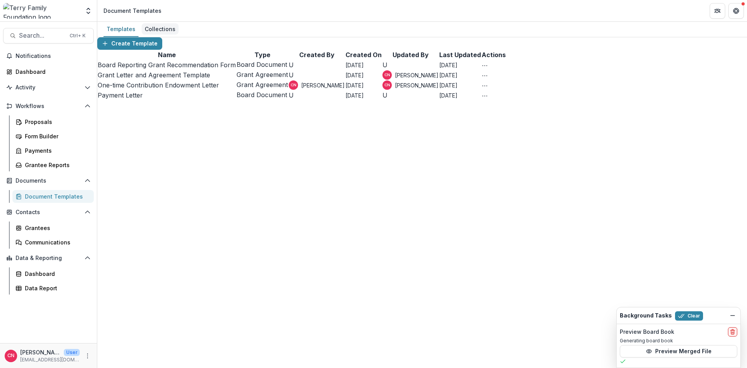
click at [159, 25] on div "Collections" at bounding box center [160, 28] width 37 height 11
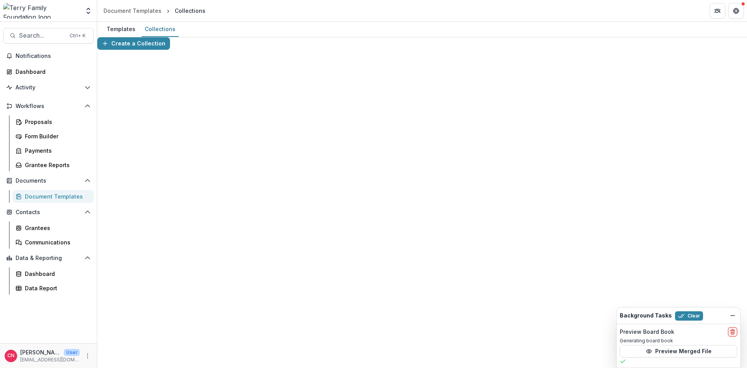
click at [44, 196] on div "Document Templates" at bounding box center [56, 197] width 63 height 8
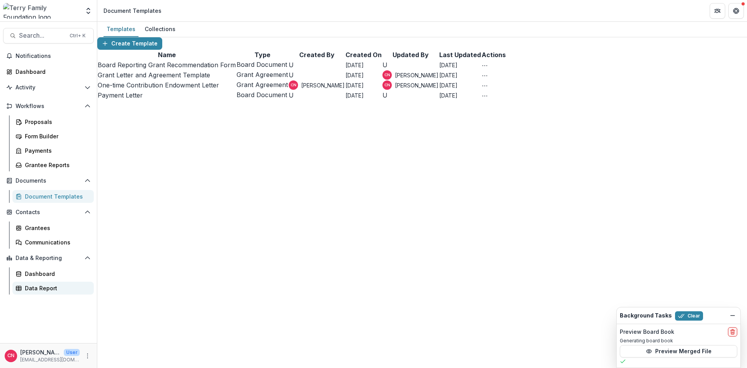
click at [44, 287] on div "Data Report" at bounding box center [56, 288] width 63 height 8
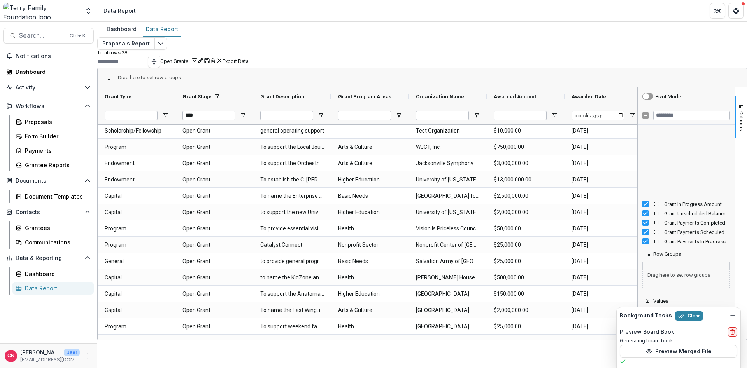
scroll to position [635, 0]
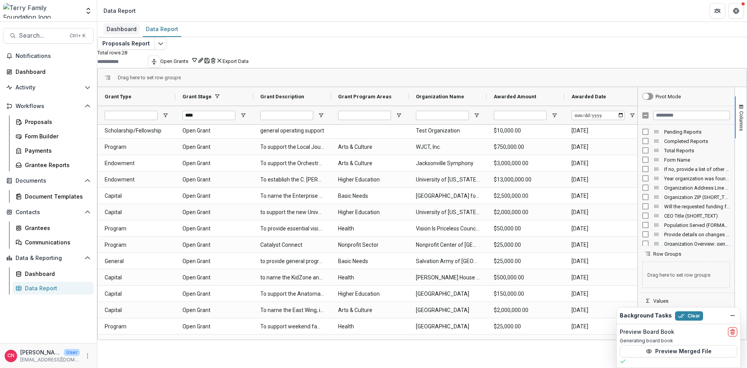
click at [116, 29] on div "Dashboard" at bounding box center [121, 28] width 36 height 11
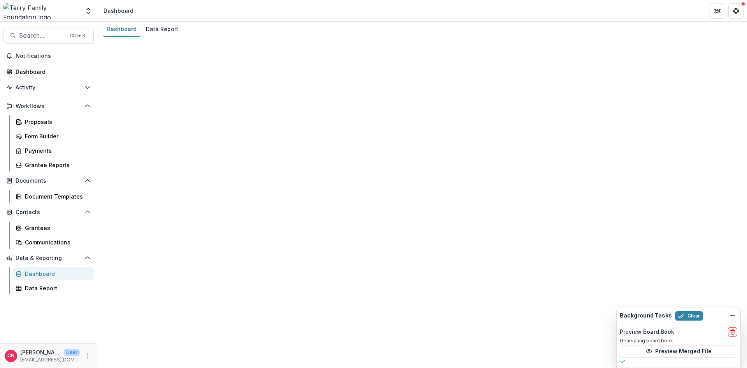
select select "**********"
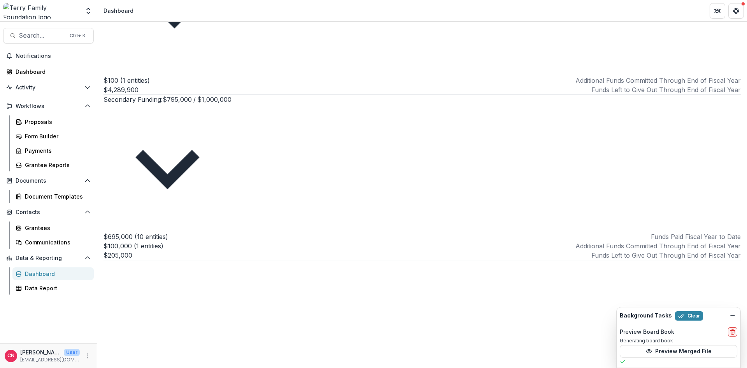
scroll to position [310, 0]
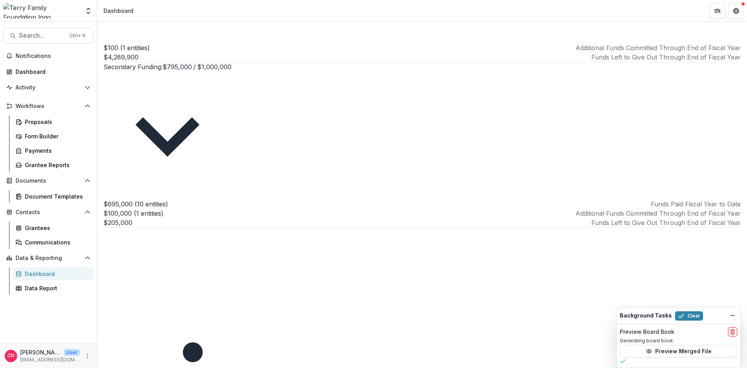
scroll to position [403, 0]
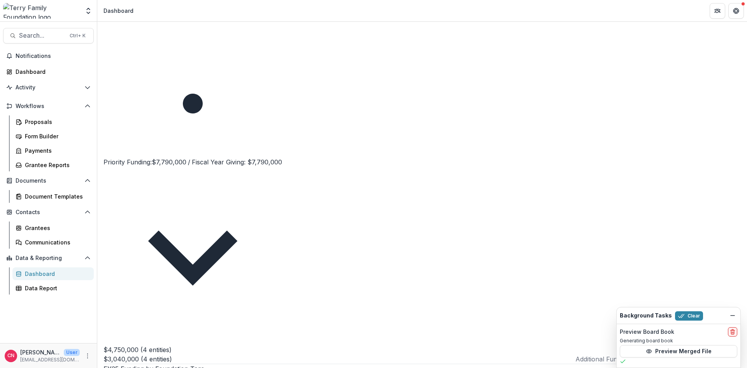
scroll to position [688, 0]
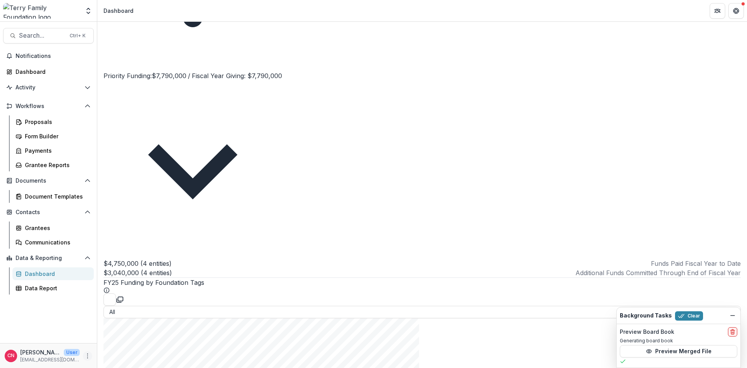
click at [87, 356] on icon "More" at bounding box center [87, 356] width 6 height 6
click at [117, 338] on link "User Settings" at bounding box center [138, 339] width 83 height 13
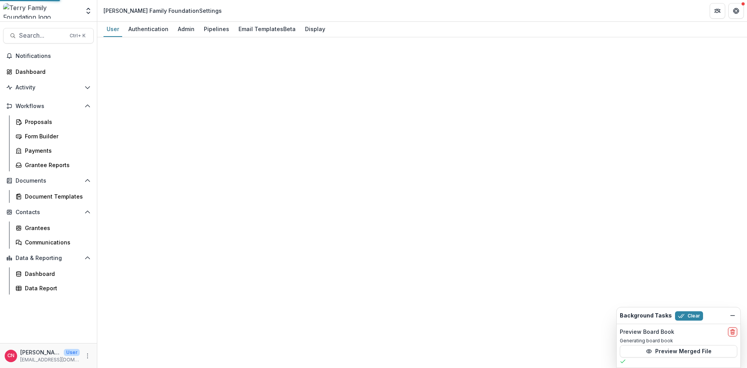
select select "****"
select select "**********"
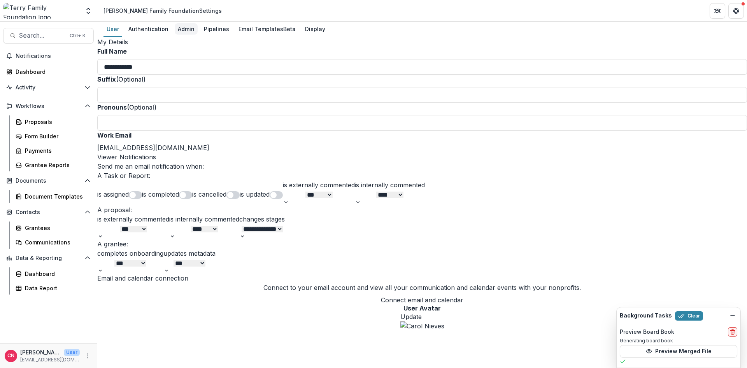
click at [187, 29] on div "Admin" at bounding box center [186, 28] width 23 height 11
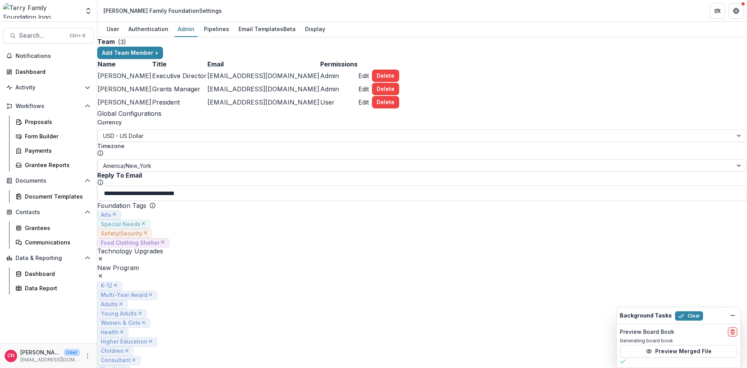
scroll to position [233, 0]
click at [51, 287] on div "Data Report" at bounding box center [56, 288] width 63 height 8
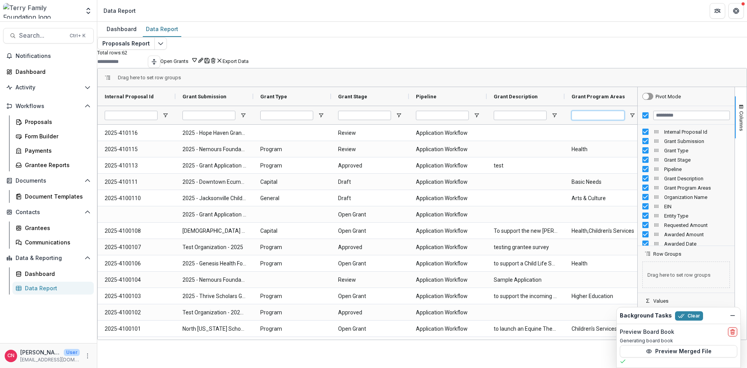
click at [597, 120] on input "Grant Program Areas Filter Input" at bounding box center [597, 115] width 53 height 9
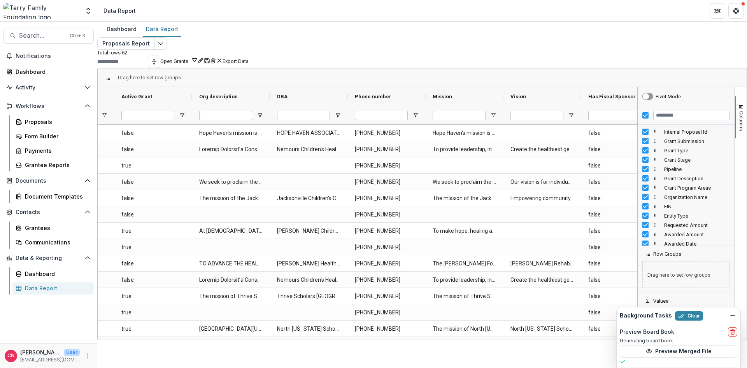
scroll to position [0, 1604]
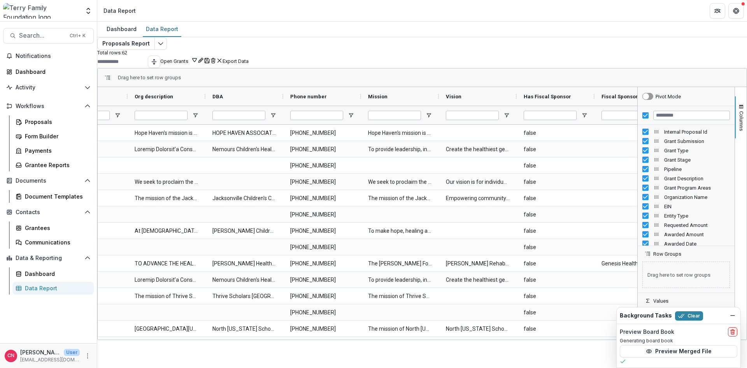
click at [746, 254] on div "Proposals Report Total rows: 62 Open Grants Personal Filters Team Filters Temel…" at bounding box center [421, 179] width 649 height 285
click at [617, 120] on input "Fiscal Sponsor Name Filter Input" at bounding box center [627, 115] width 53 height 9
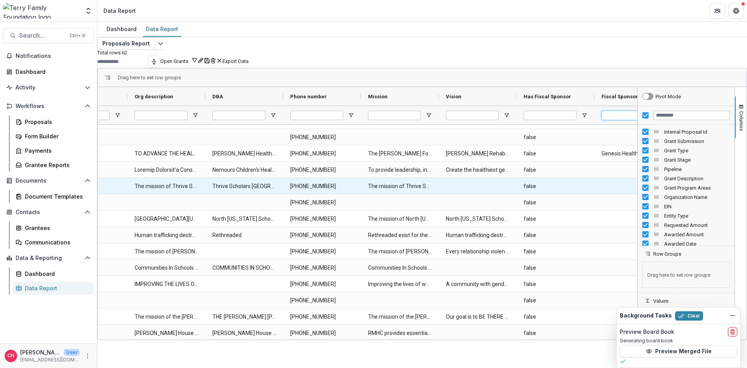
scroll to position [0, 0]
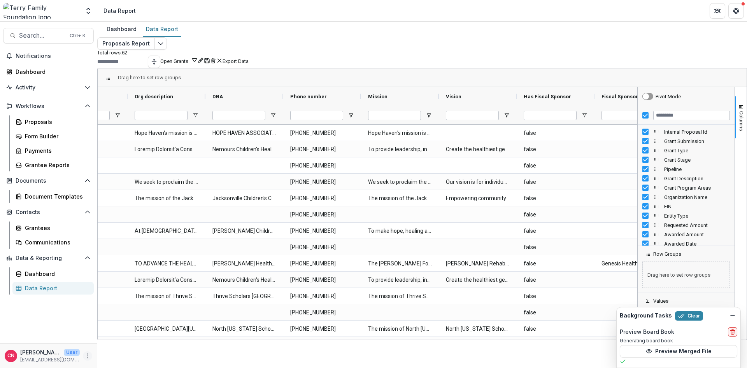
click at [87, 355] on icon "More" at bounding box center [87, 356] width 6 height 6
drag, startPoint x: 139, startPoint y: 337, endPoint x: 158, endPoint y: 290, distance: 50.5
click at [139, 337] on link "User Settings" at bounding box center [138, 339] width 83 height 13
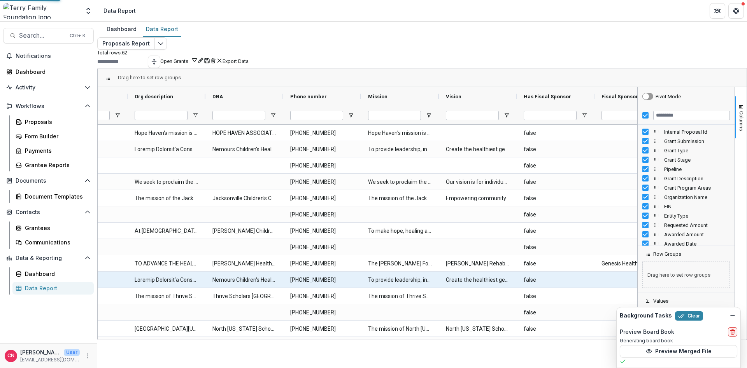
select select "****"
select select "**********"
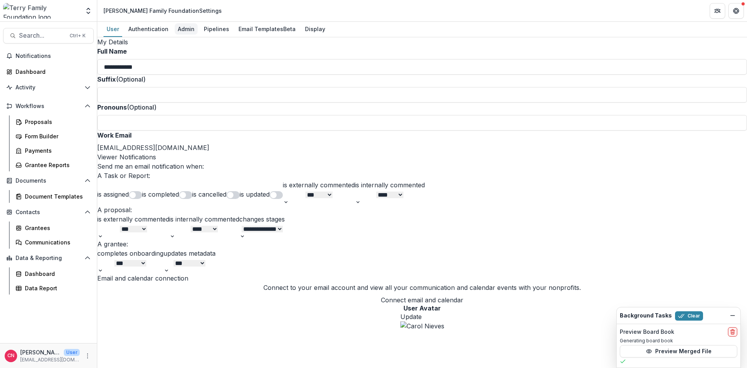
click at [189, 27] on div "Admin" at bounding box center [186, 28] width 23 height 11
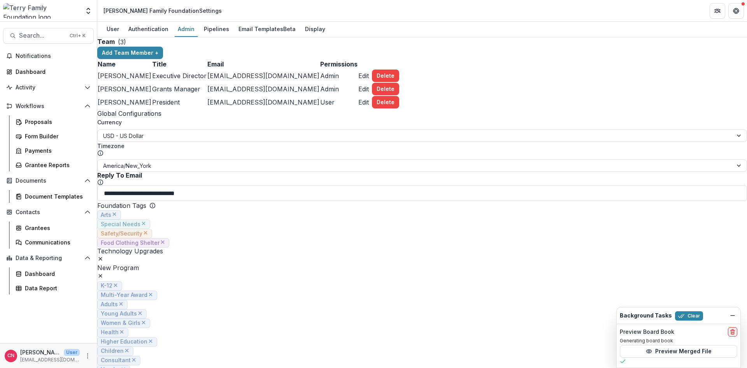
scroll to position [327, 0]
click at [729, 314] on button "Dismiss" at bounding box center [732, 315] width 9 height 9
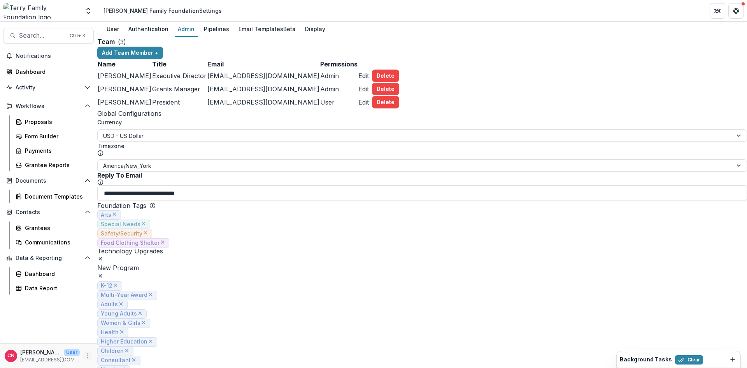
click at [86, 356] on icon "More" at bounding box center [87, 356] width 6 height 6
drag, startPoint x: 129, startPoint y: 350, endPoint x: 169, endPoint y: 238, distance: 119.3
click at [129, 350] on button "Logout" at bounding box center [138, 352] width 83 height 13
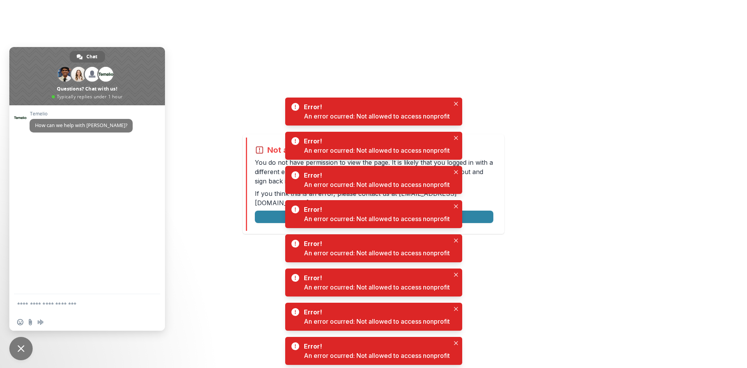
click at [506, 27] on div "Not allowed to view page You do not have permission to view the page. It is lik…" at bounding box center [373, 184] width 747 height 368
